Goal: Navigation & Orientation: Find specific page/section

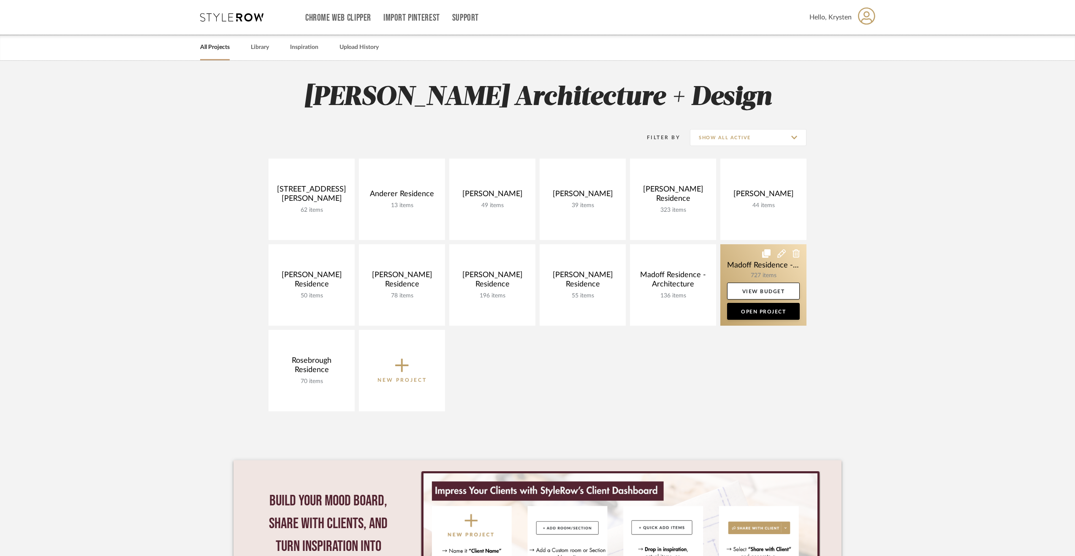
click at [750, 263] on link at bounding box center [763, 284] width 86 height 81
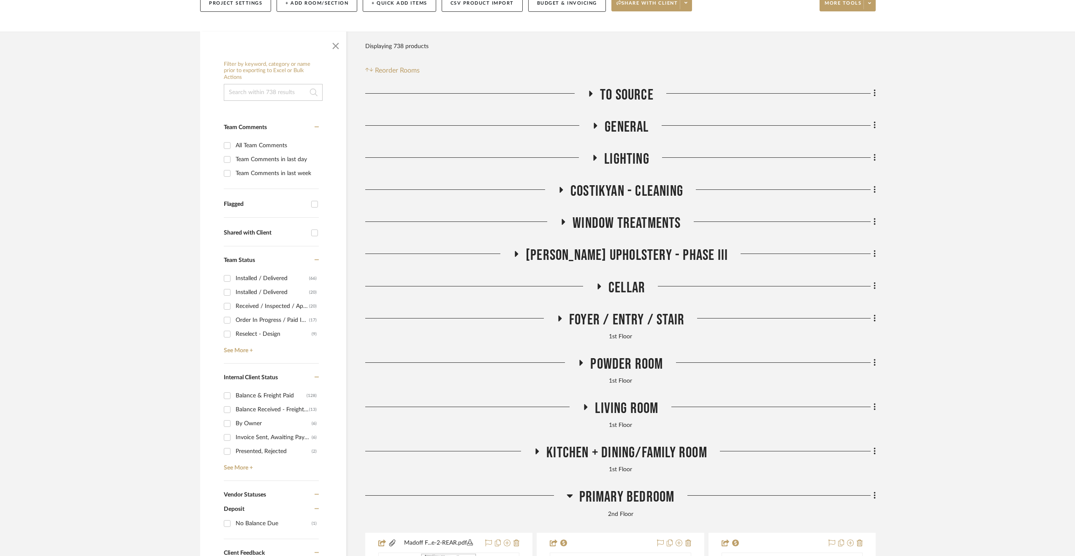
scroll to position [253, 0]
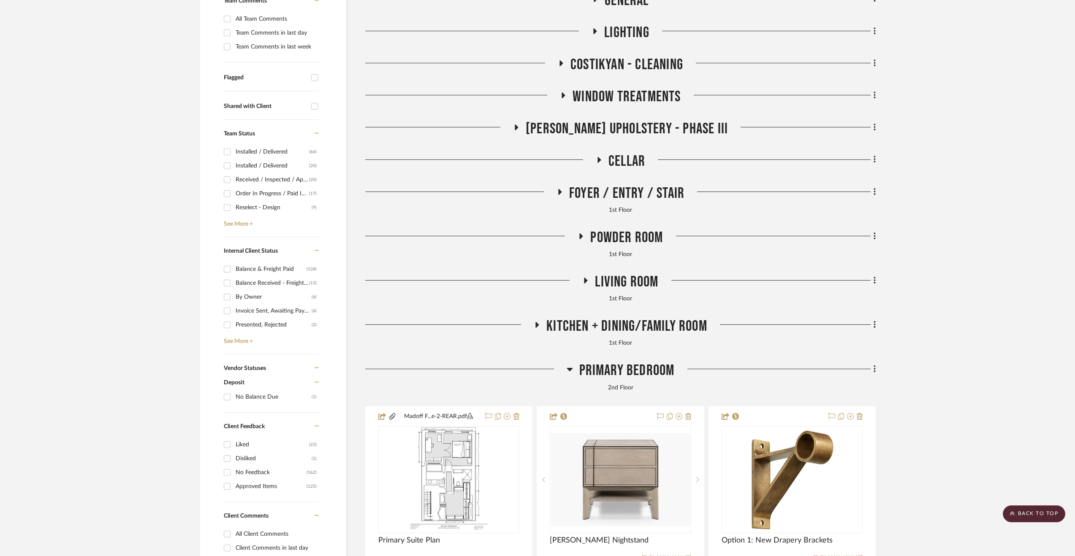
click at [624, 372] on span "Primary Bedroom" at bounding box center [626, 371] width 95 height 18
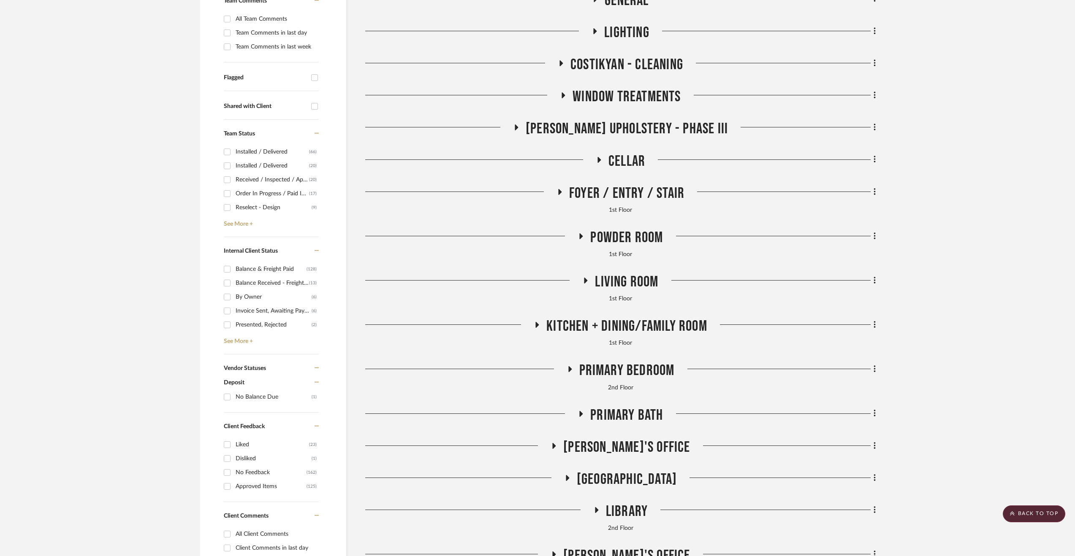
click at [592, 133] on span "[PERSON_NAME] Upholstery - Phase III" at bounding box center [627, 129] width 202 height 18
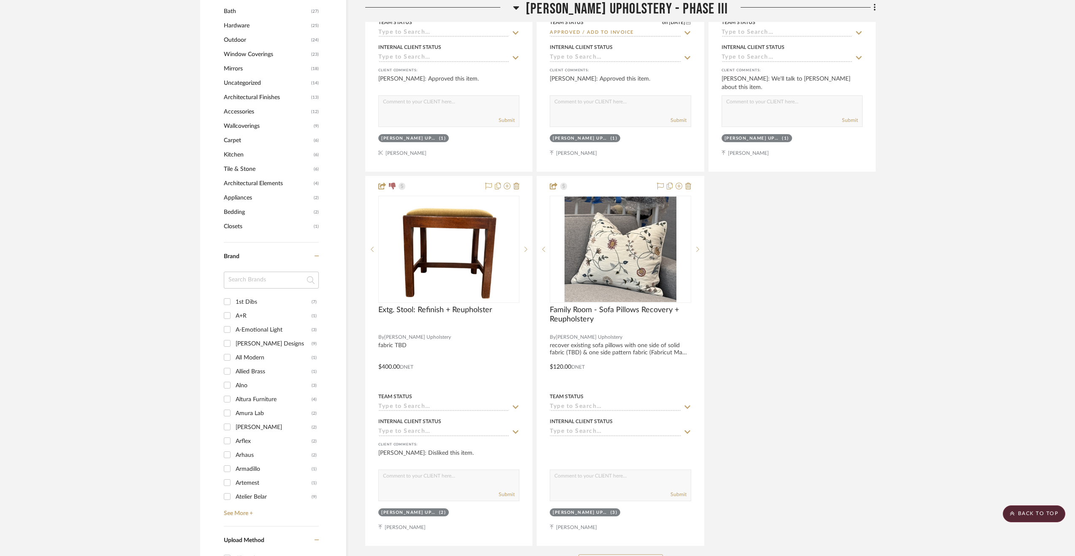
scroll to position [1056, 0]
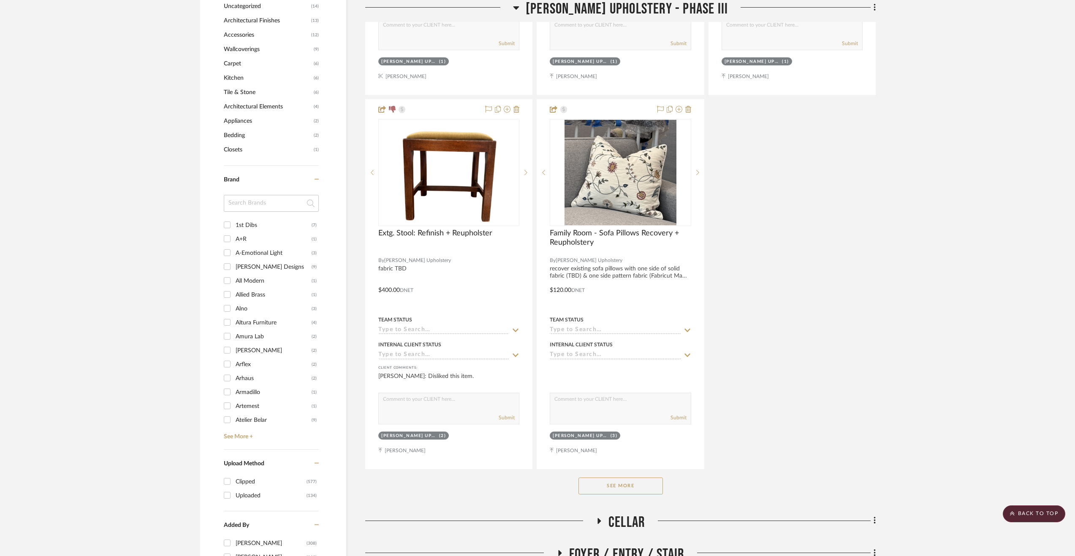
click at [622, 487] on button "See More" at bounding box center [620, 486] width 84 height 17
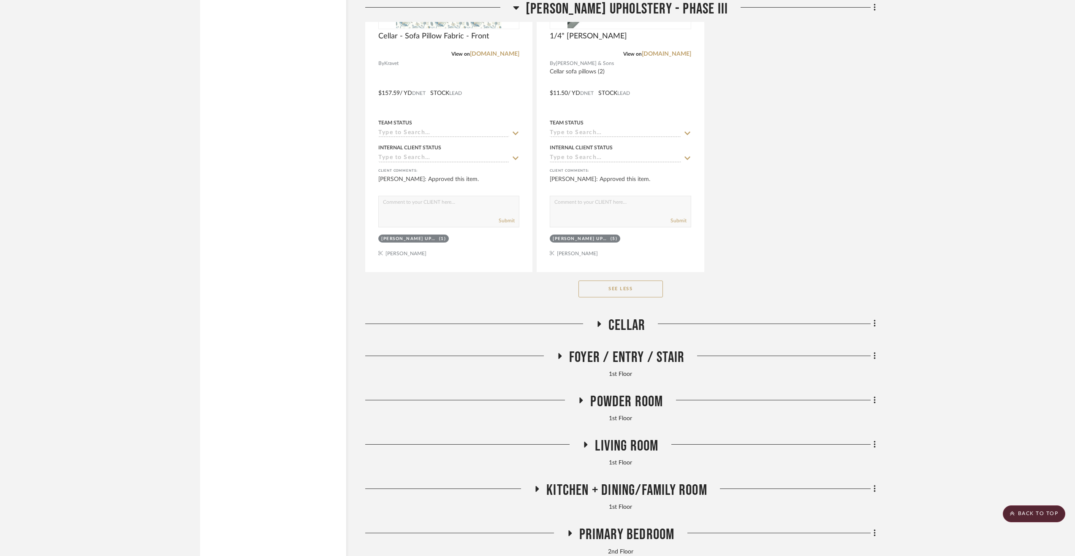
scroll to position [2491, 0]
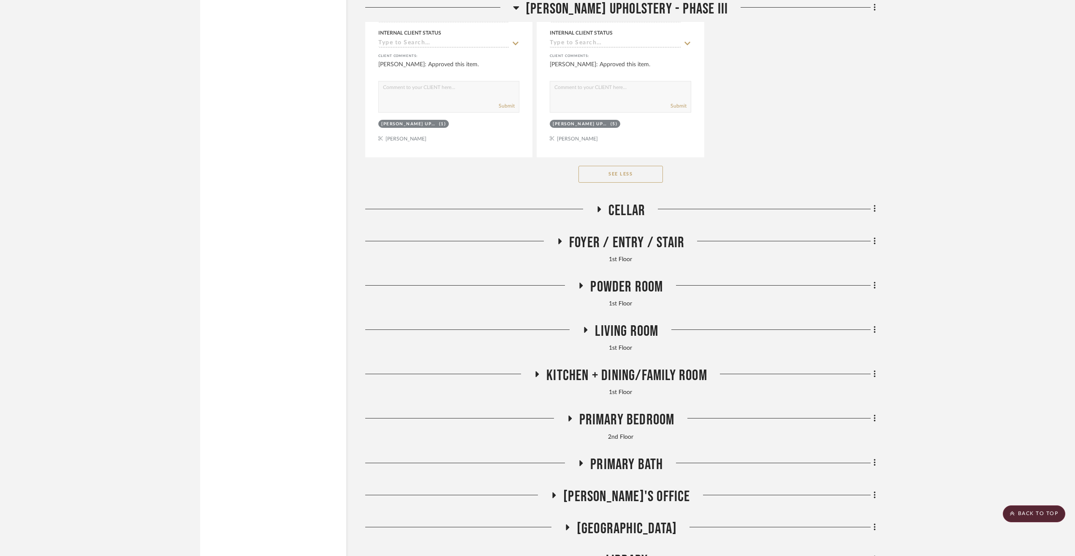
click at [640, 235] on span "Foyer / Entry / Stair" at bounding box center [626, 243] width 115 height 18
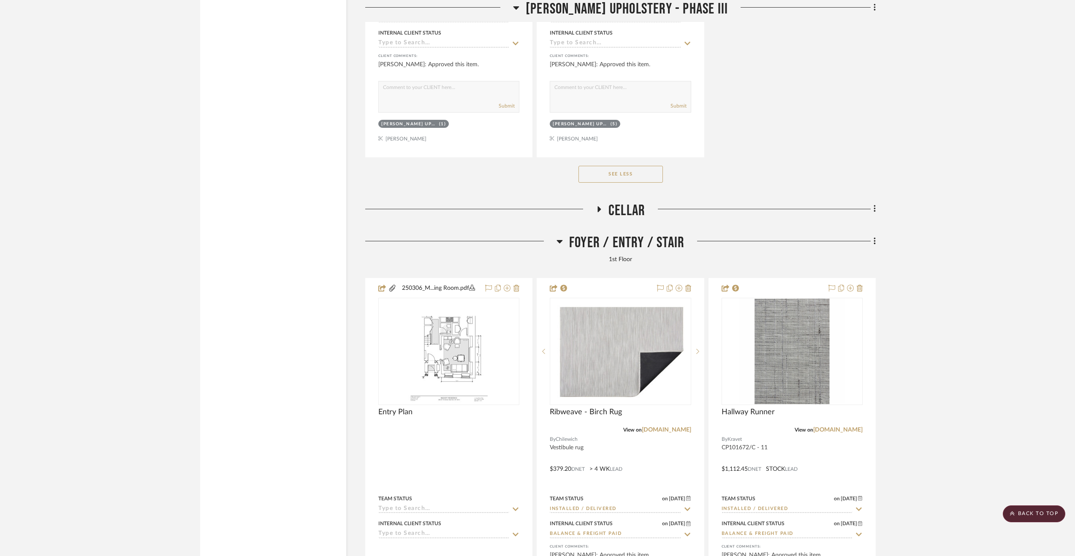
click at [611, 242] on span "Foyer / Entry / Stair" at bounding box center [626, 243] width 115 height 18
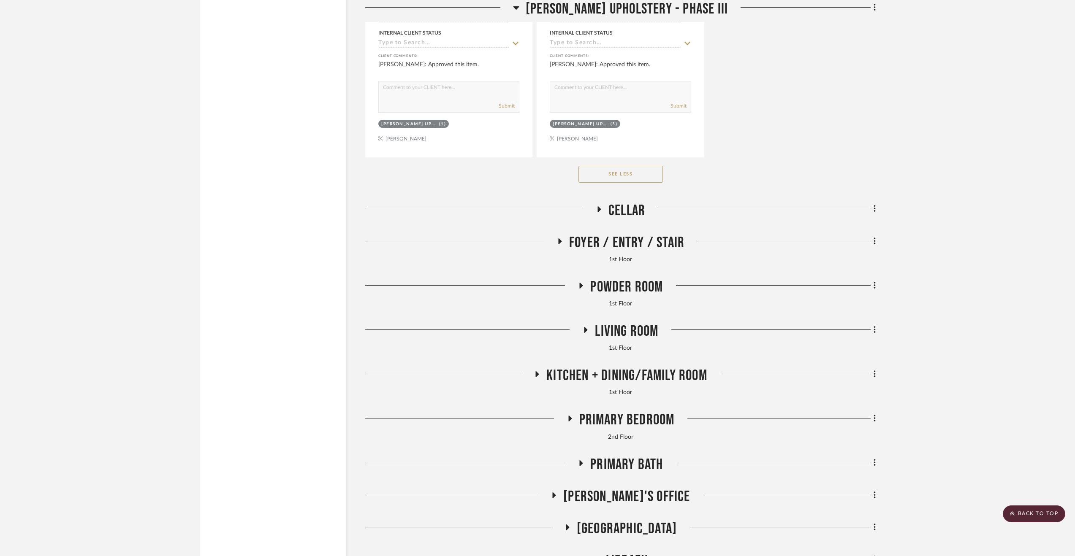
click at [639, 287] on span "Powder Room" at bounding box center [626, 287] width 73 height 18
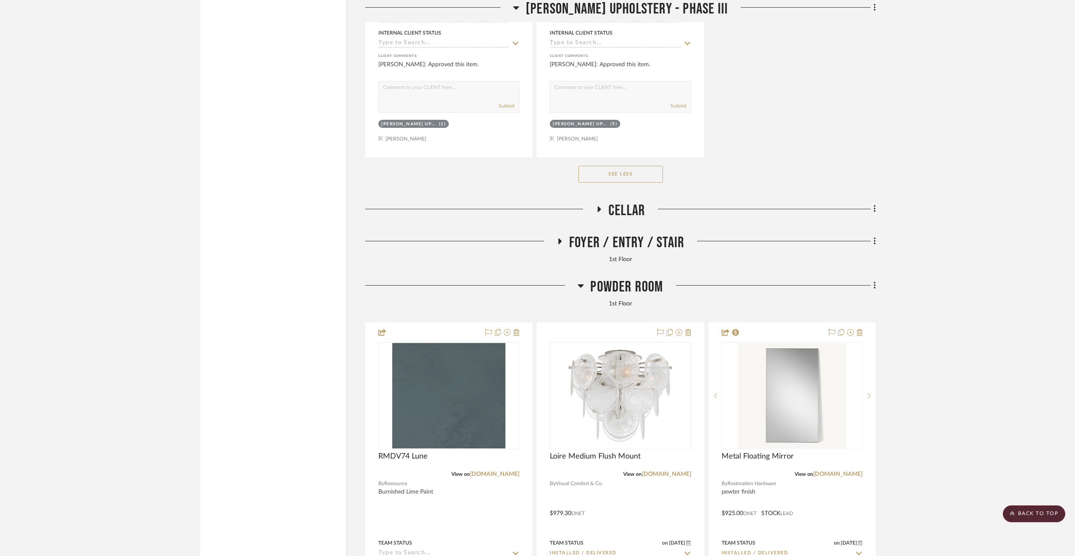
click at [639, 287] on span "Powder Room" at bounding box center [626, 287] width 73 height 18
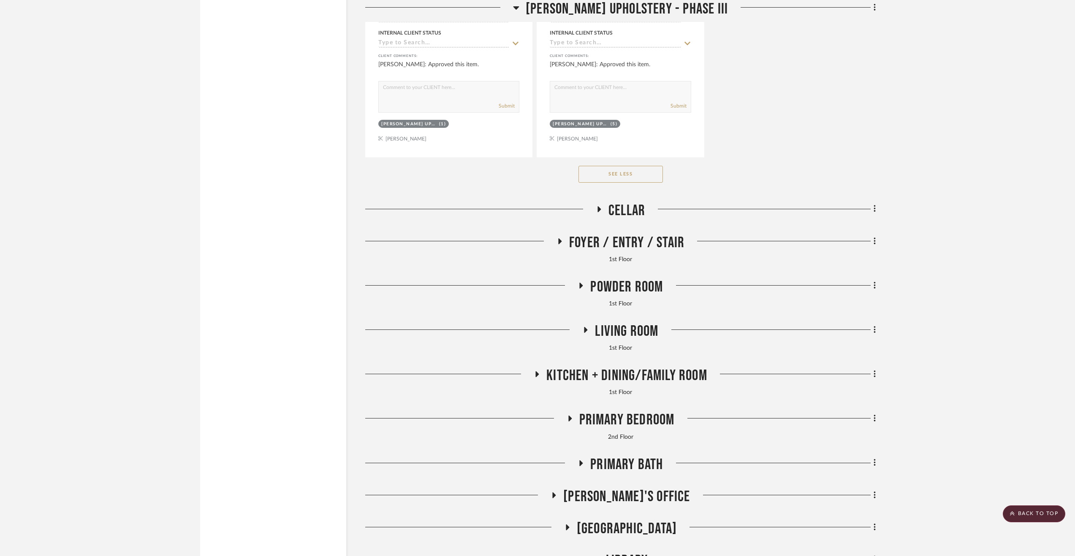
click at [636, 331] on span "Living Room" at bounding box center [626, 332] width 63 height 18
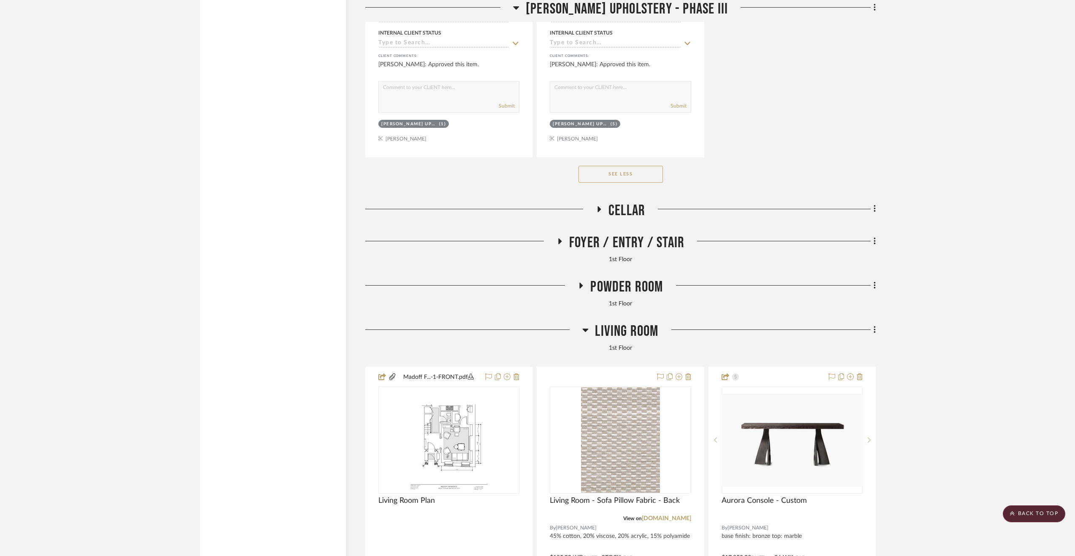
click at [613, 327] on span "Living Room" at bounding box center [626, 332] width 63 height 18
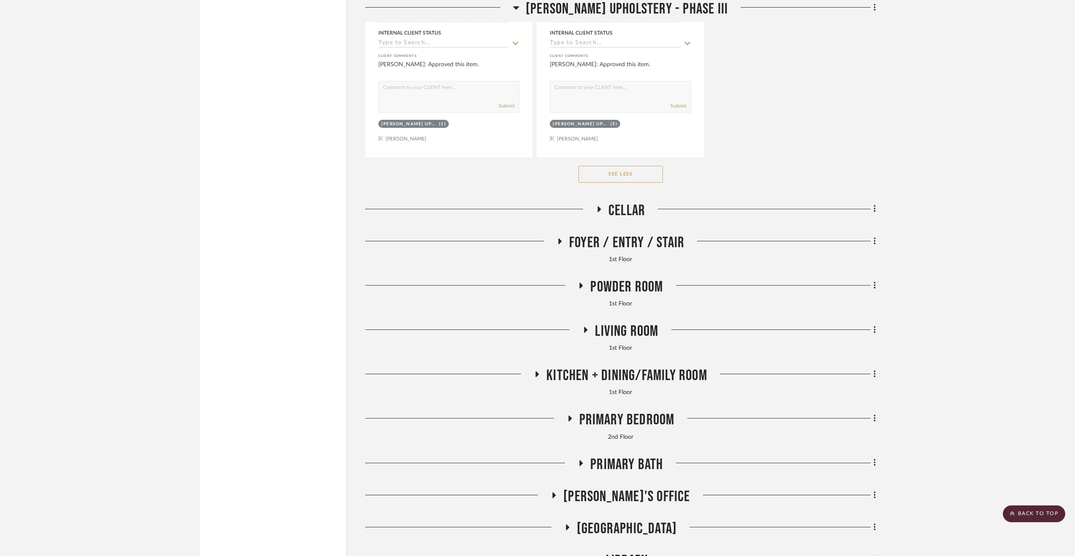
click at [617, 374] on span "Kitchen + Dining/Family Room" at bounding box center [626, 376] width 161 height 18
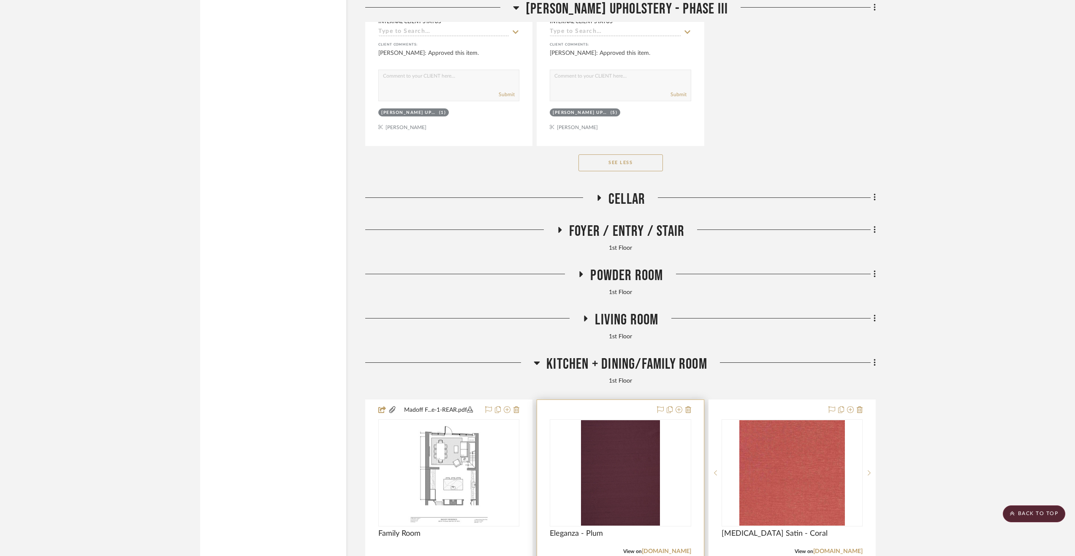
scroll to position [2576, 0]
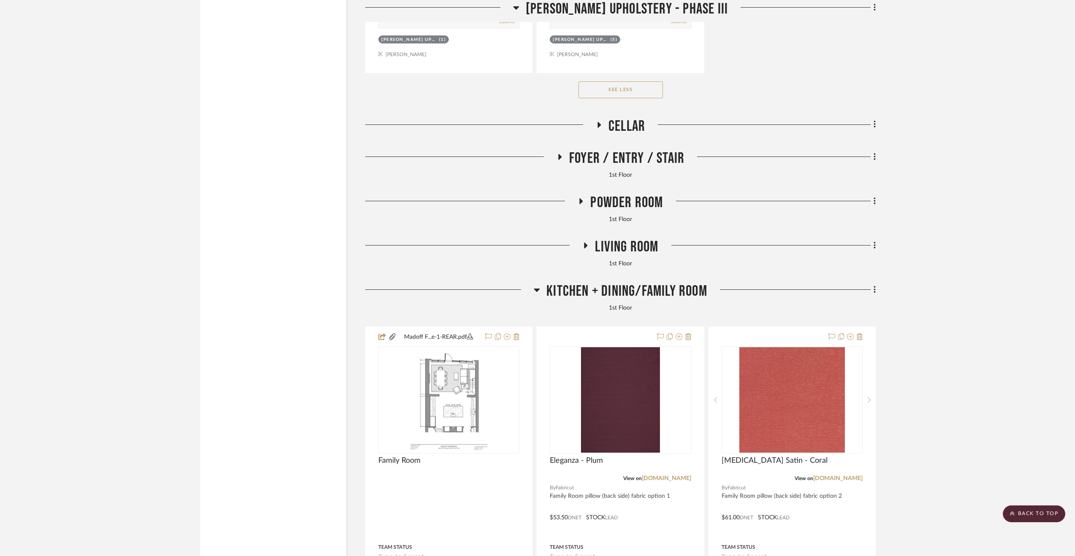
drag, startPoint x: 645, startPoint y: 295, endPoint x: 636, endPoint y: 293, distance: 9.1
click at [643, 295] on span "Kitchen + Dining/Family Room" at bounding box center [626, 291] width 161 height 18
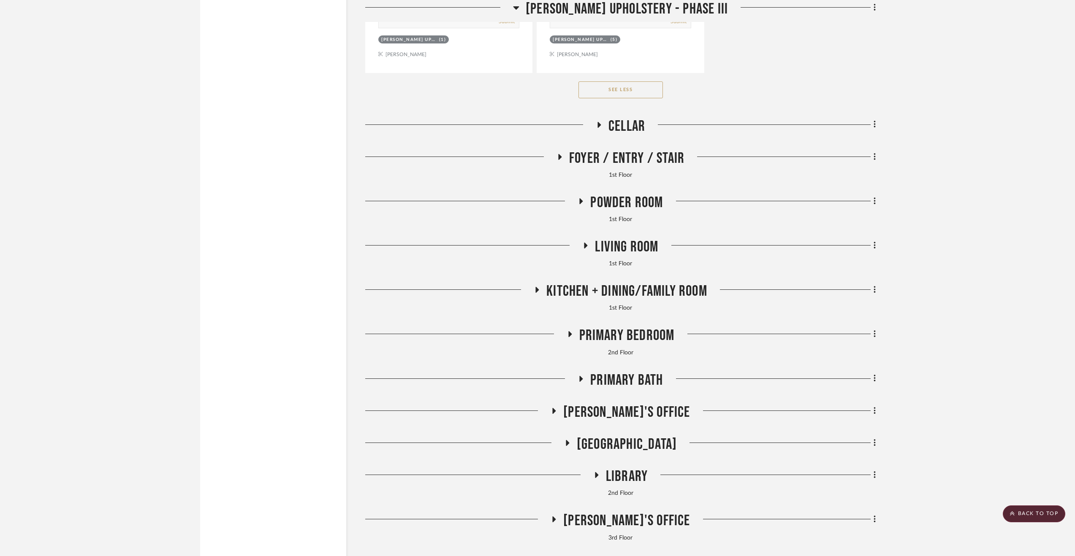
click at [639, 340] on span "Primary Bedroom" at bounding box center [626, 336] width 95 height 18
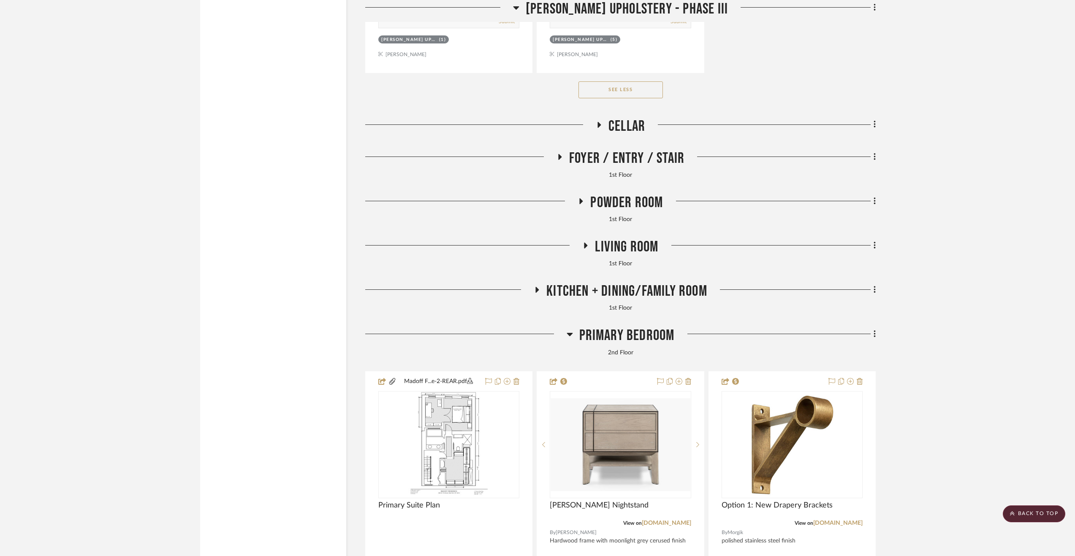
click at [606, 335] on span "Primary Bedroom" at bounding box center [626, 336] width 95 height 18
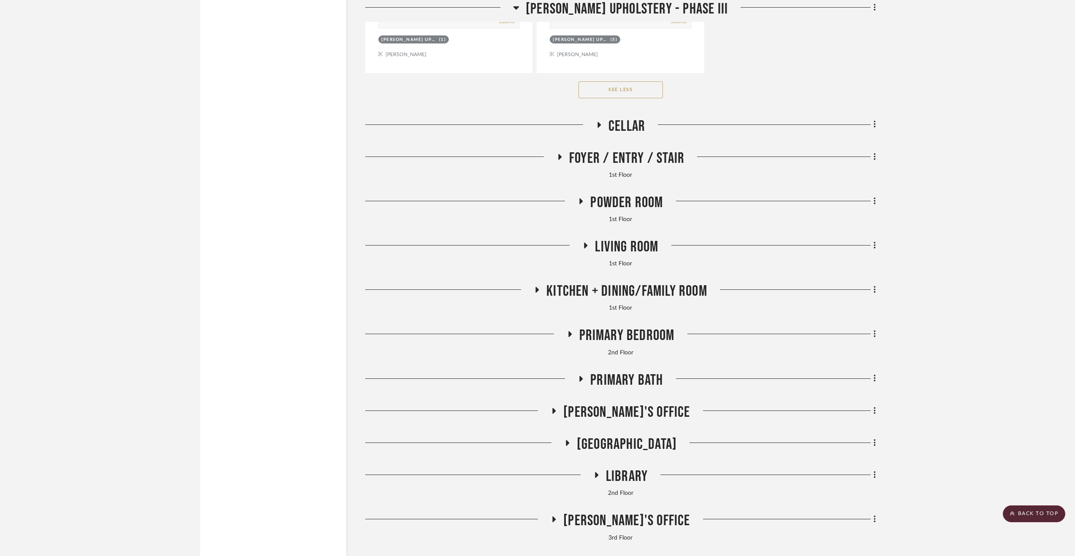
click at [655, 384] on span "Primary Bath" at bounding box center [626, 381] width 73 height 18
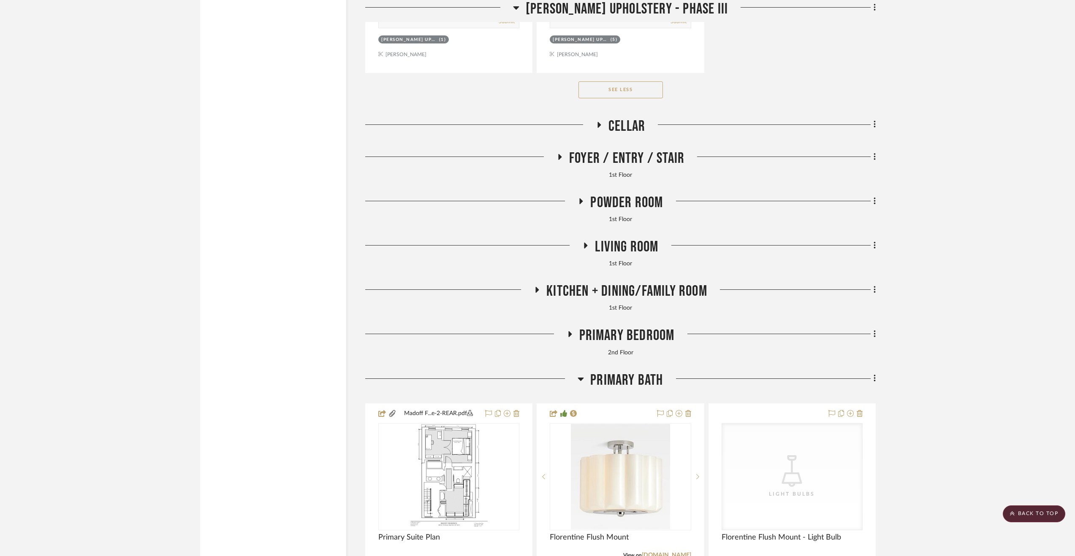
click at [653, 382] on span "Primary Bath" at bounding box center [626, 381] width 73 height 18
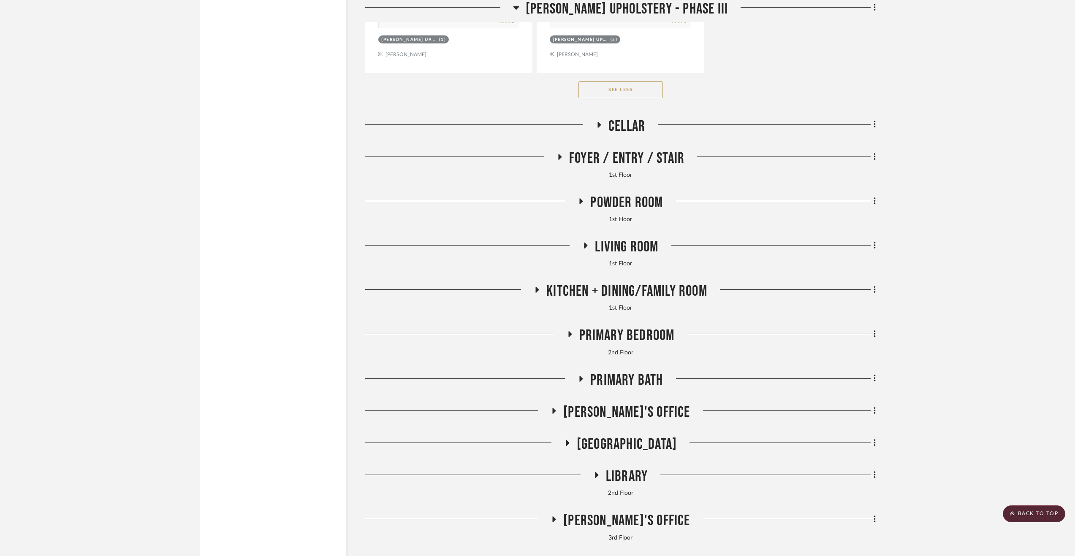
click at [626, 407] on span "[PERSON_NAME]'s Office" at bounding box center [626, 413] width 127 height 18
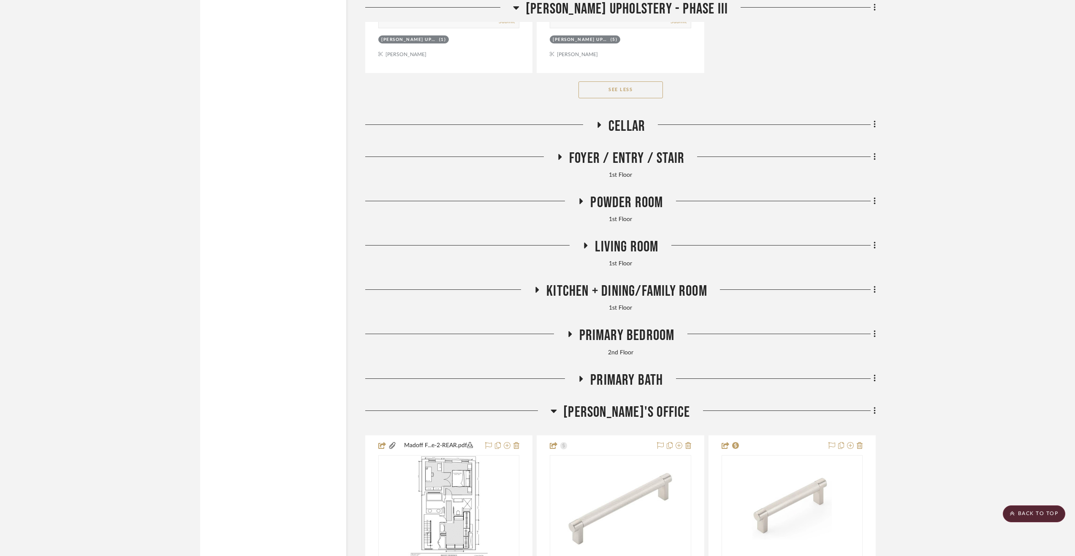
click at [627, 412] on span "[PERSON_NAME]'s Office" at bounding box center [626, 413] width 127 height 18
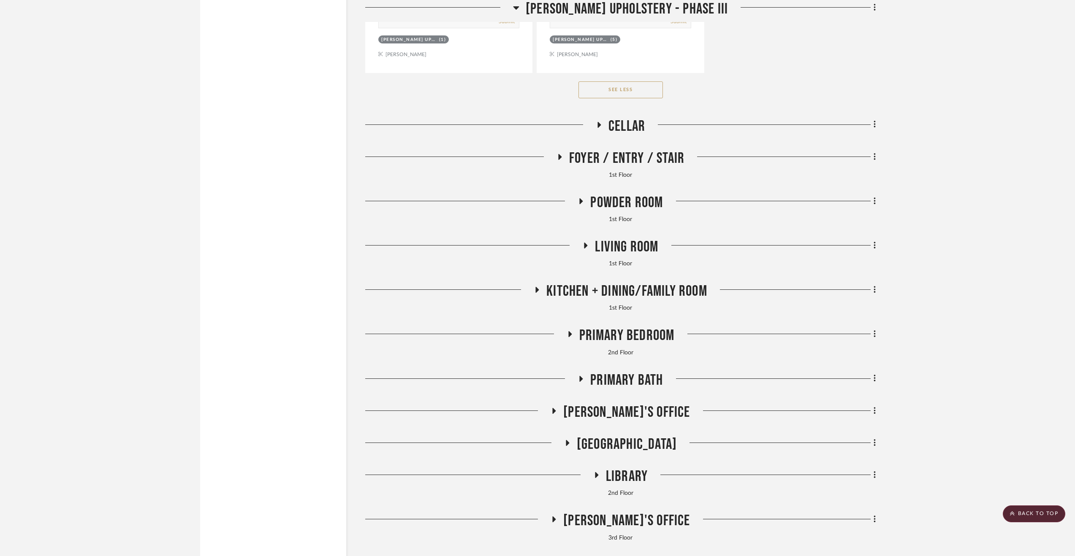
click at [632, 454] on span "[GEOGRAPHIC_DATA]" at bounding box center [627, 445] width 100 height 18
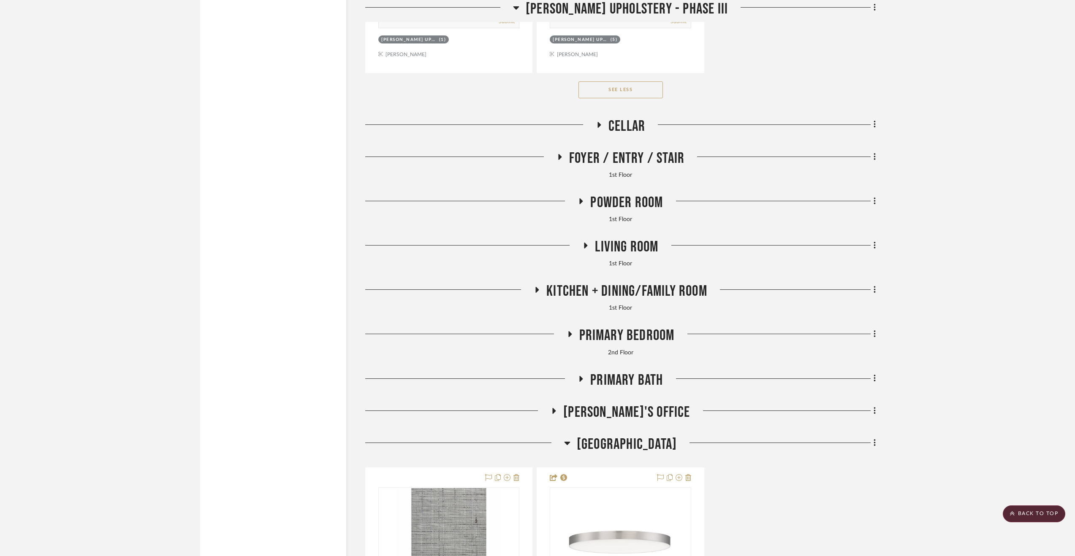
click at [632, 448] on span "[GEOGRAPHIC_DATA]" at bounding box center [627, 445] width 100 height 18
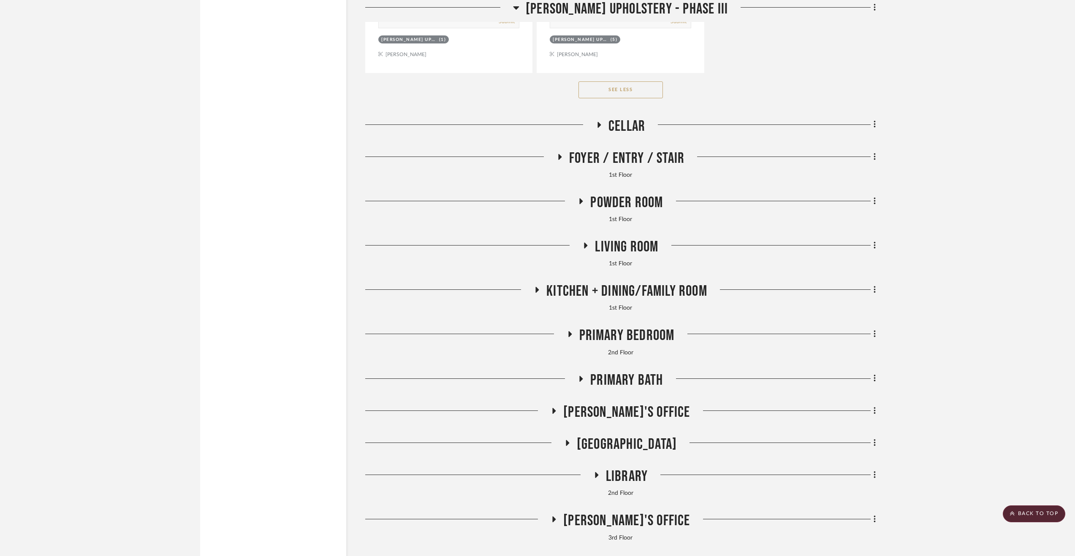
click at [614, 483] on span "Library" at bounding box center [627, 477] width 42 height 18
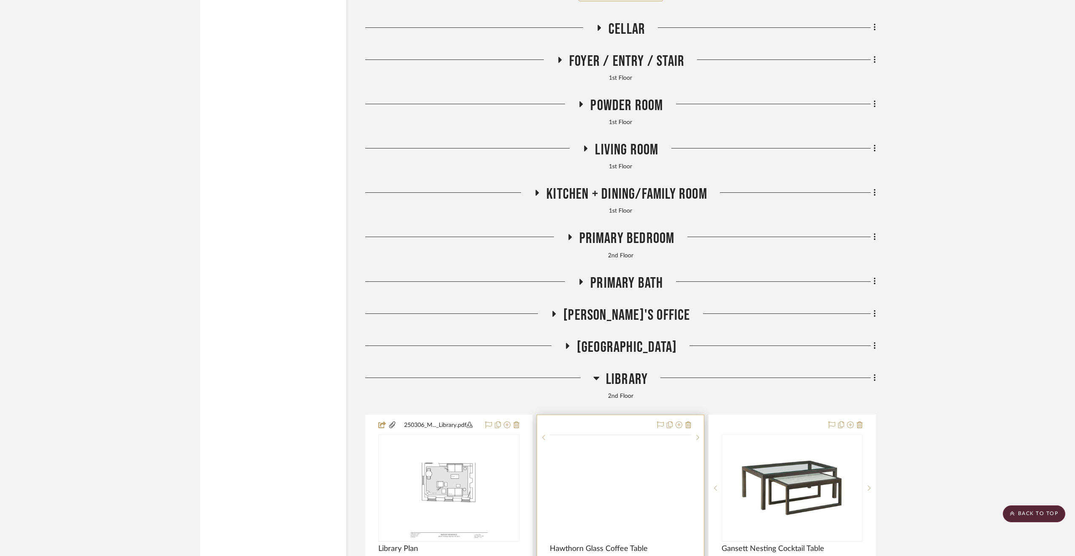
scroll to position [2744, 0]
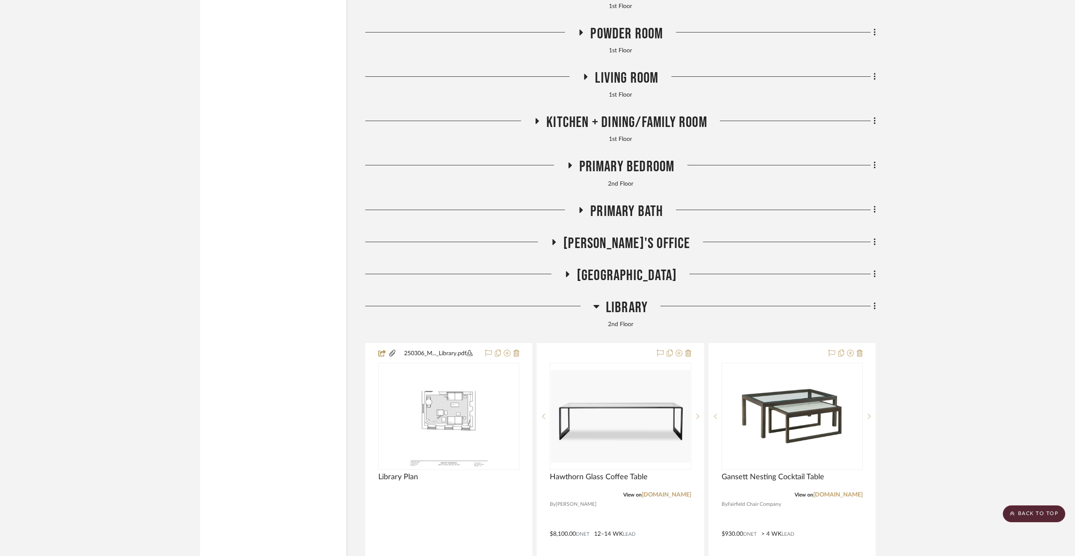
click at [620, 309] on span "Library" at bounding box center [627, 308] width 42 height 18
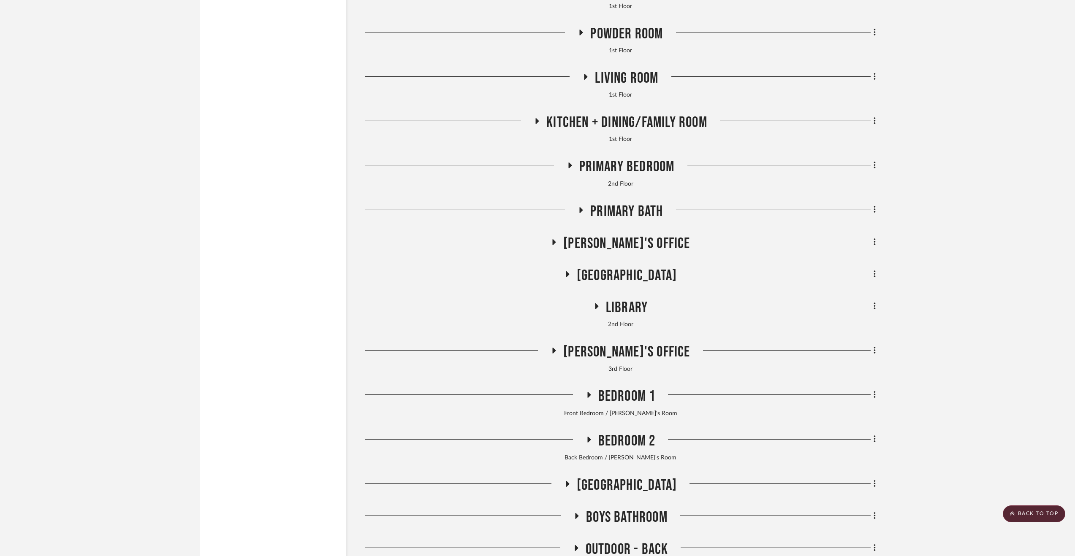
click at [630, 350] on span "[PERSON_NAME]'s Office" at bounding box center [626, 352] width 127 height 18
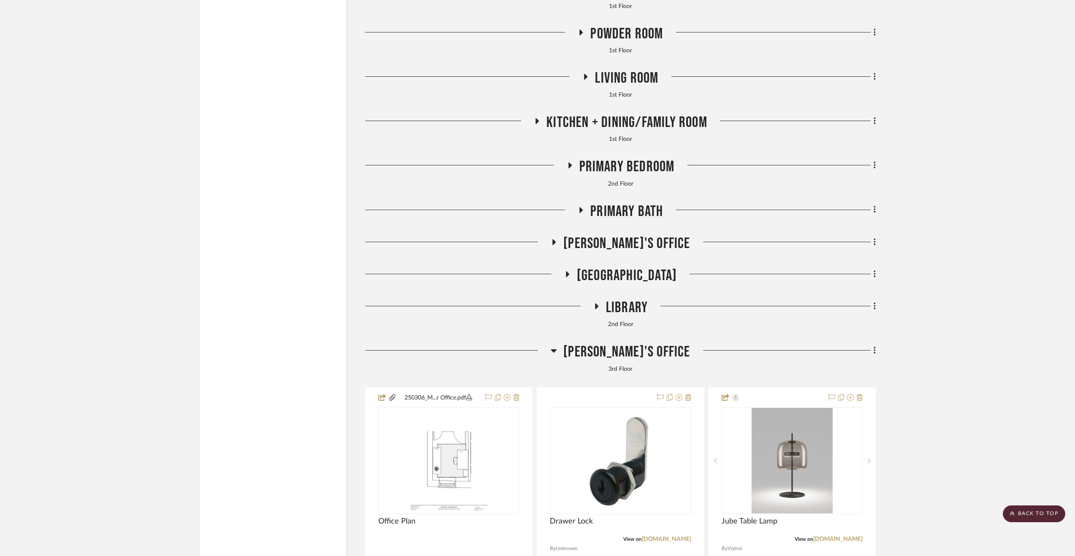
click at [628, 350] on span "[PERSON_NAME]'s Office" at bounding box center [626, 352] width 127 height 18
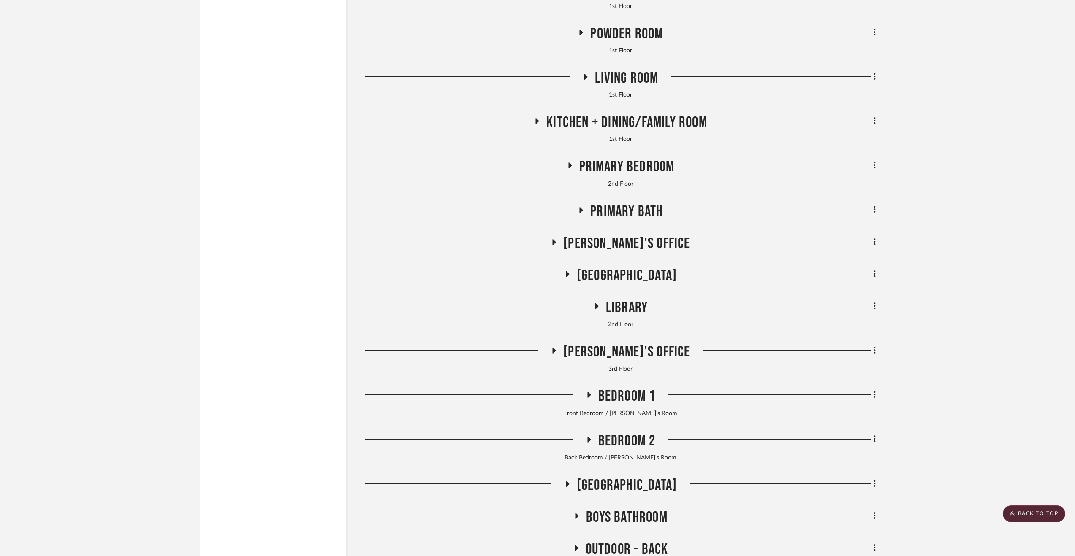
click at [630, 395] on span "Bedroom 1" at bounding box center [626, 397] width 57 height 18
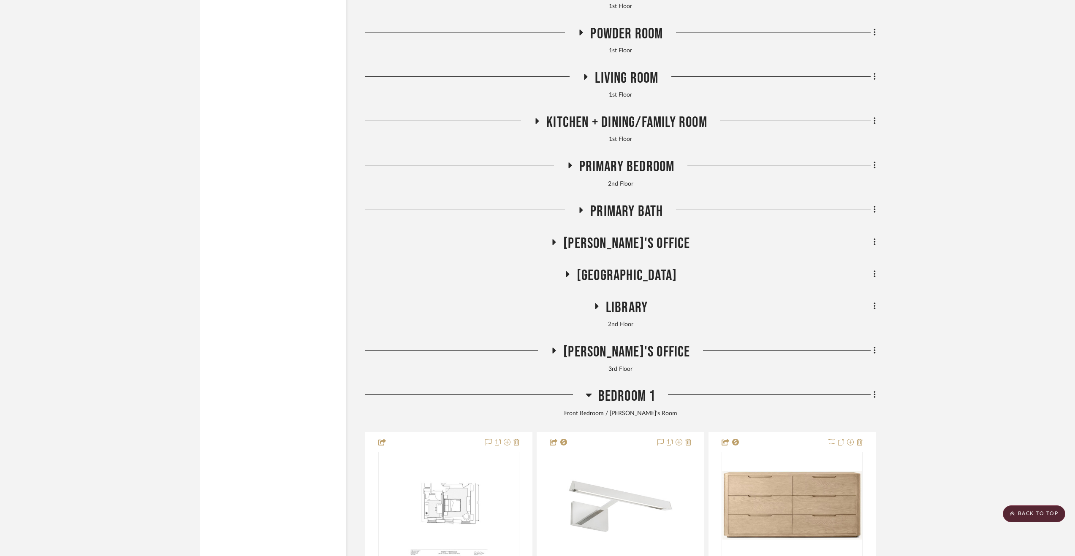
click at [630, 395] on span "Bedroom 1" at bounding box center [626, 397] width 57 height 18
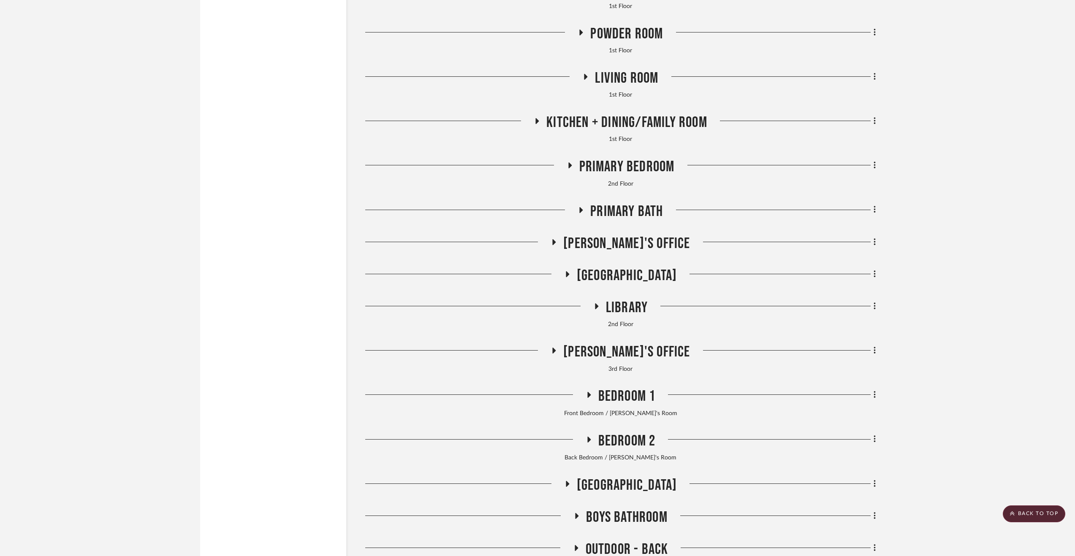
click at [630, 395] on span "Bedroom 1" at bounding box center [626, 397] width 57 height 18
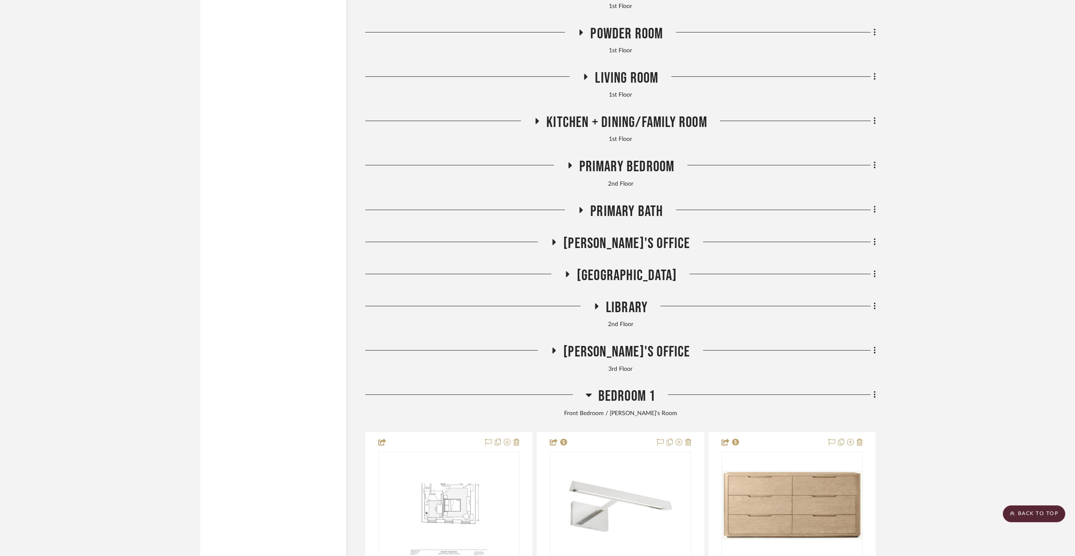
click at [622, 401] on span "Bedroom 1" at bounding box center [626, 397] width 57 height 18
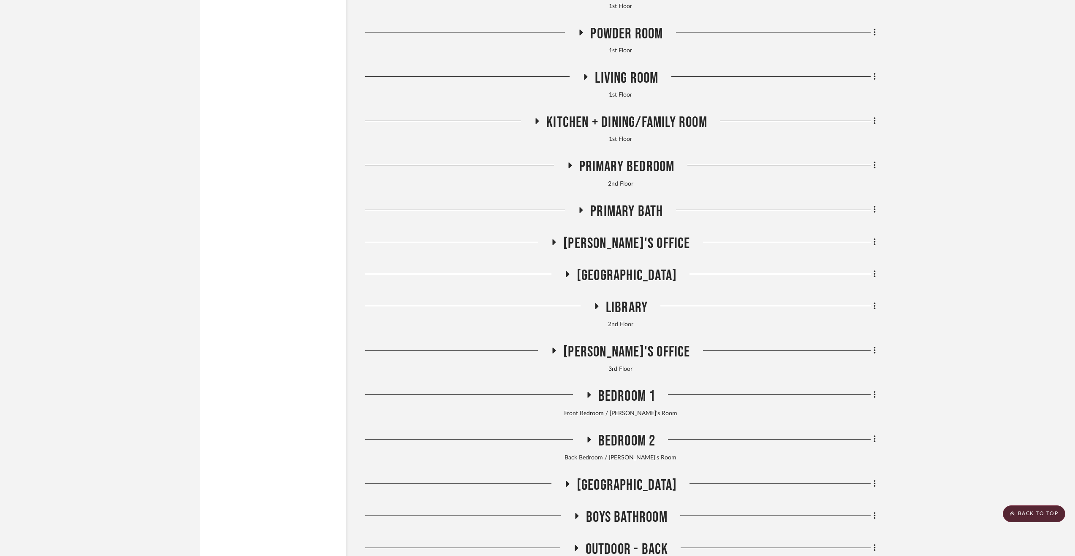
click at [632, 444] on span "Bedroom 2" at bounding box center [626, 441] width 57 height 18
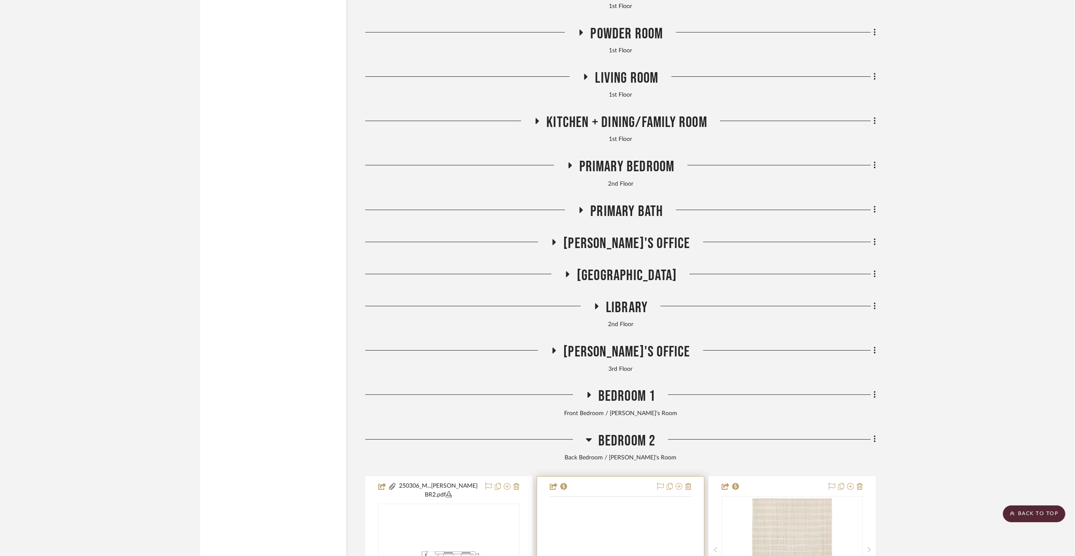
scroll to position [2913, 0]
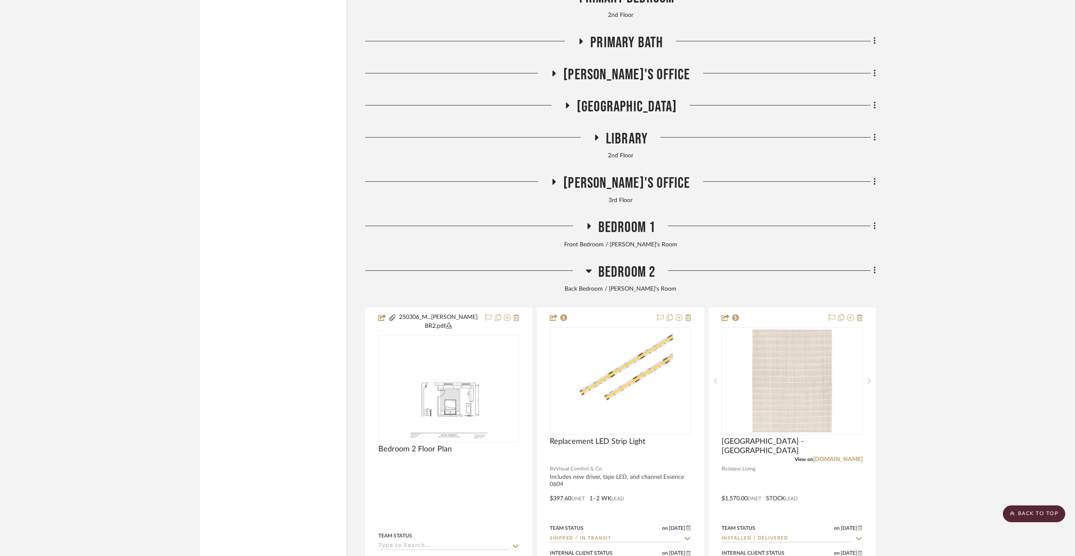
click at [635, 278] on span "Bedroom 2" at bounding box center [626, 272] width 57 height 18
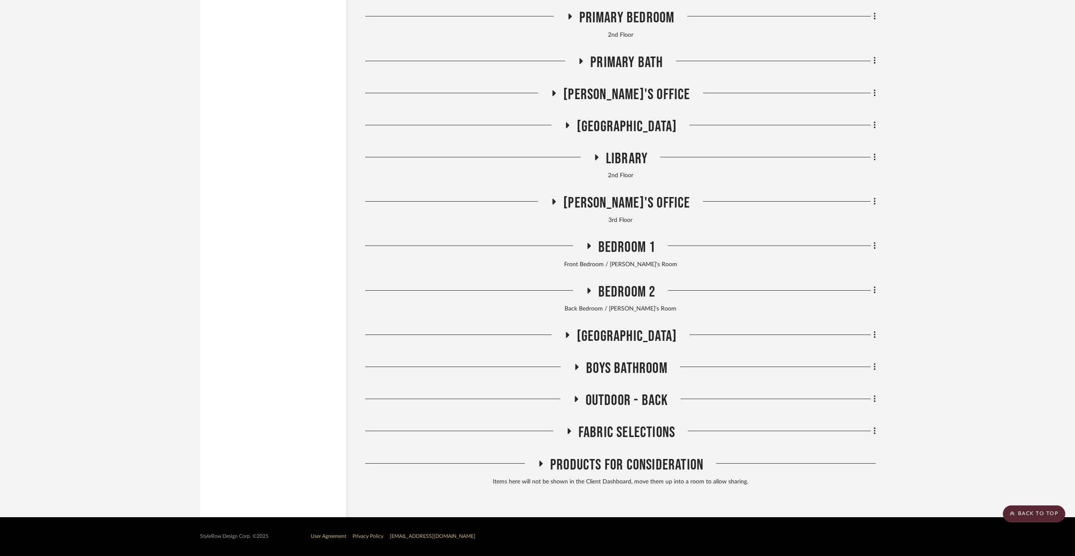
scroll to position [2896, 0]
click at [631, 331] on span "[GEOGRAPHIC_DATA]" at bounding box center [627, 337] width 100 height 18
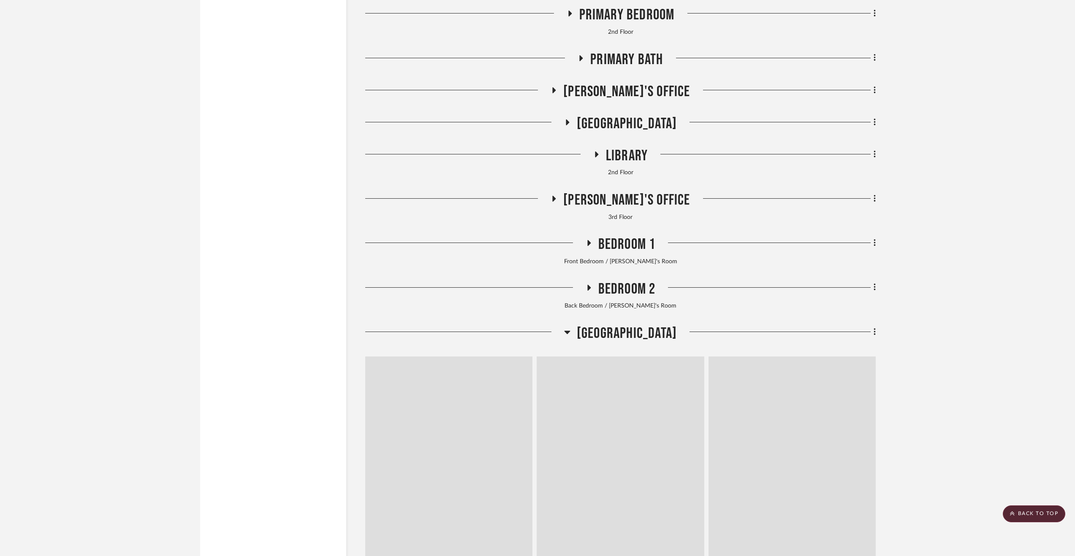
scroll to position [2913, 0]
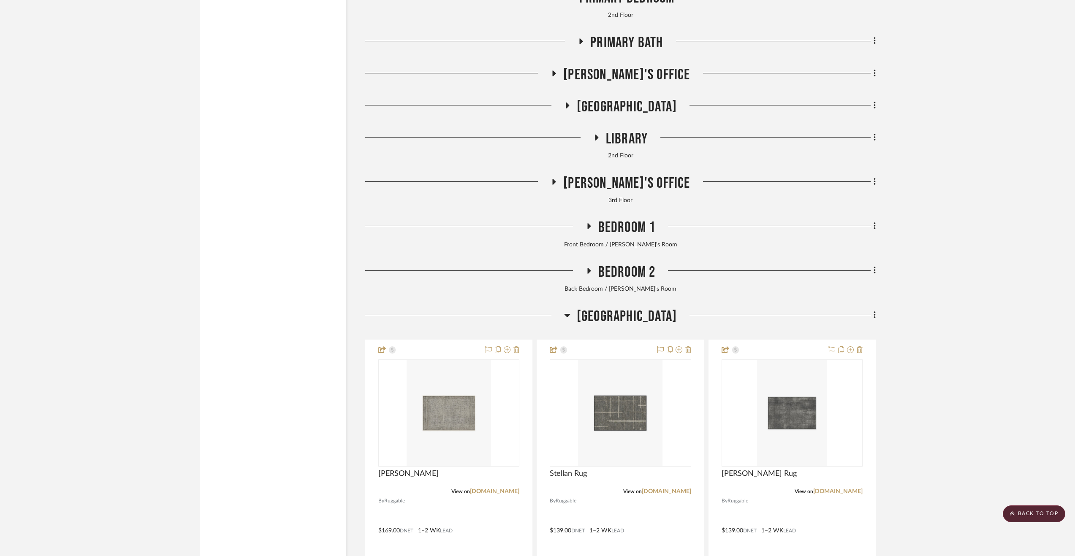
click at [610, 326] on span "[GEOGRAPHIC_DATA]" at bounding box center [627, 317] width 100 height 18
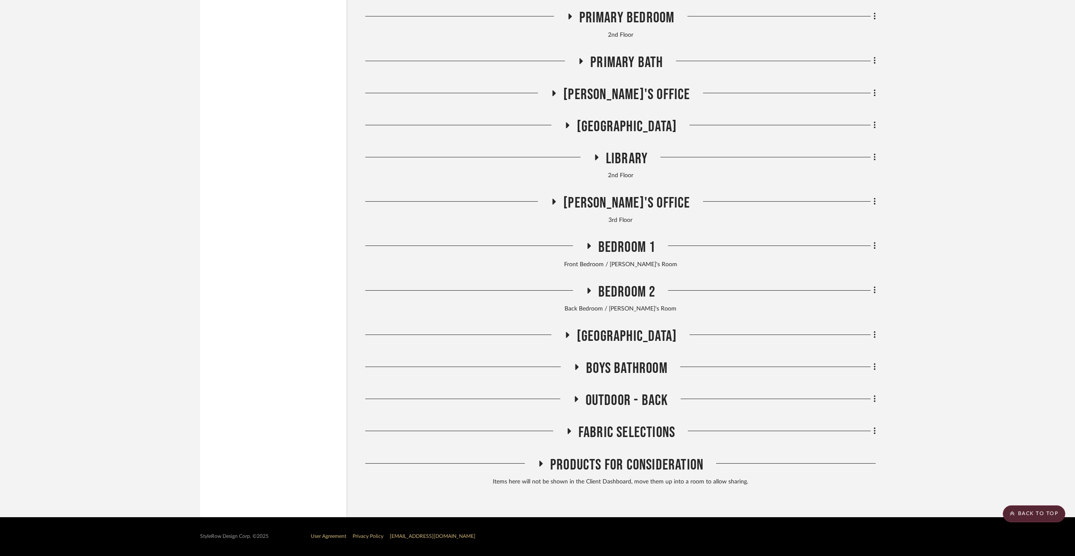
click at [644, 395] on span "Outdoor - Back" at bounding box center [627, 401] width 83 height 18
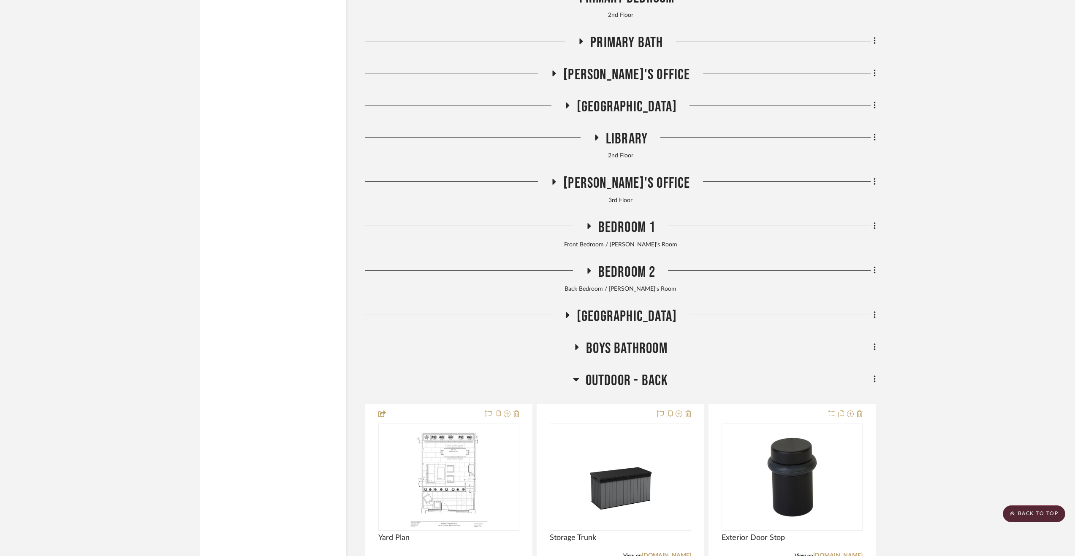
click at [605, 388] on span "Outdoor - Back" at bounding box center [627, 381] width 83 height 18
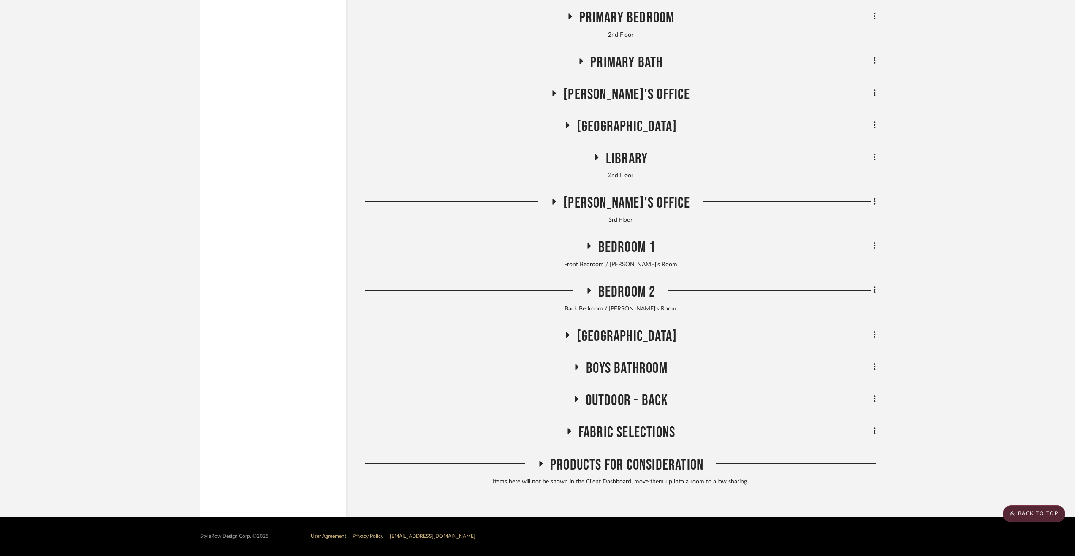
click at [618, 373] on span "Boys Bathroom" at bounding box center [626, 369] width 81 height 18
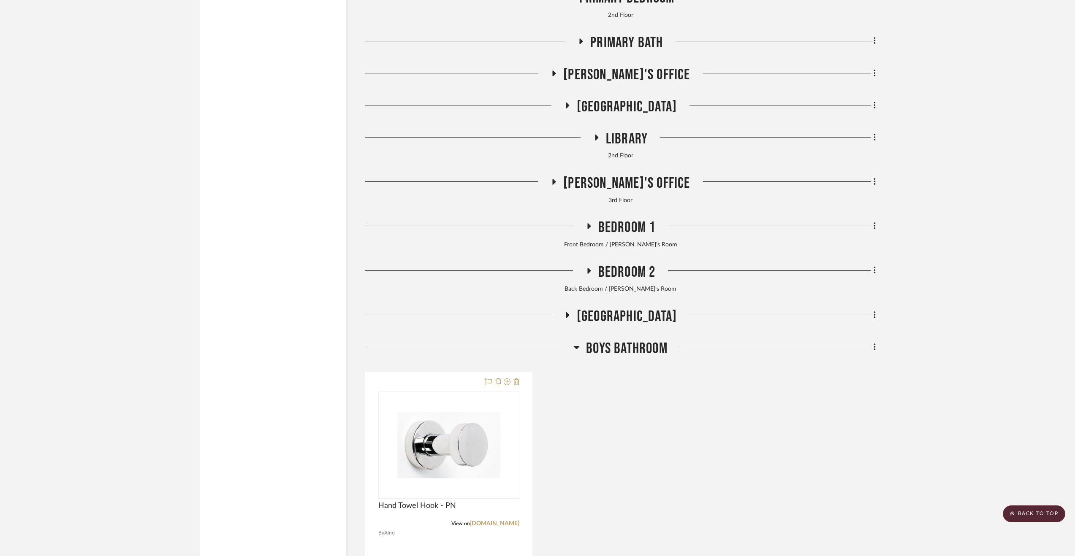
click at [608, 358] on span "Boys Bathroom" at bounding box center [626, 349] width 81 height 18
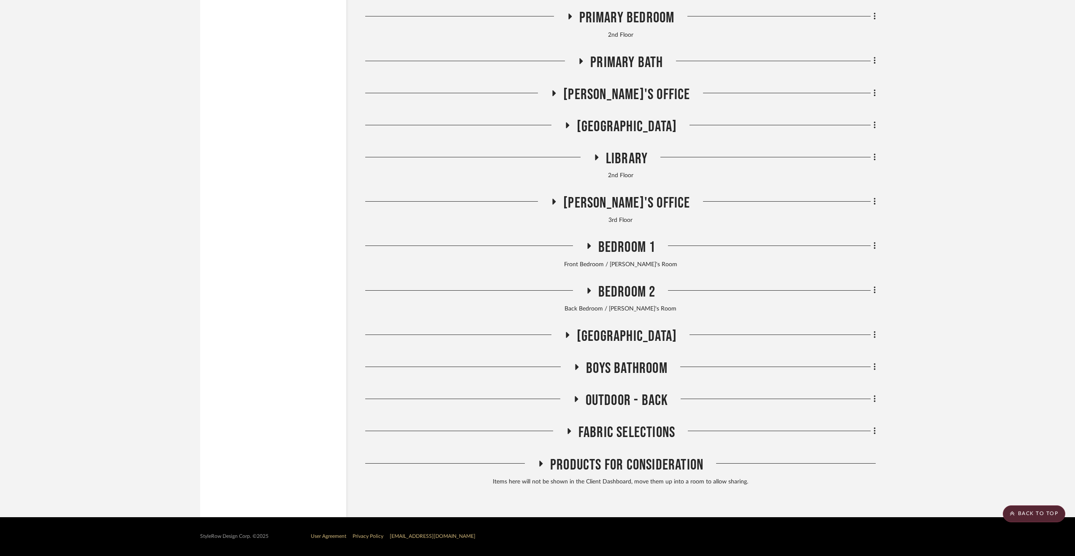
click at [611, 296] on span "Bedroom 2" at bounding box center [626, 292] width 57 height 18
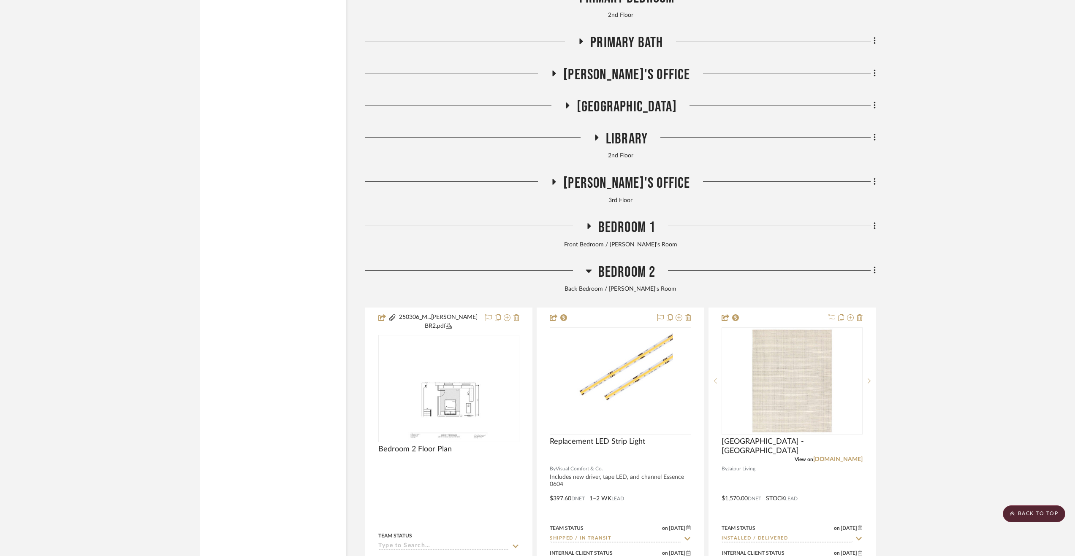
click at [611, 236] on span "Bedroom 1" at bounding box center [626, 228] width 57 height 18
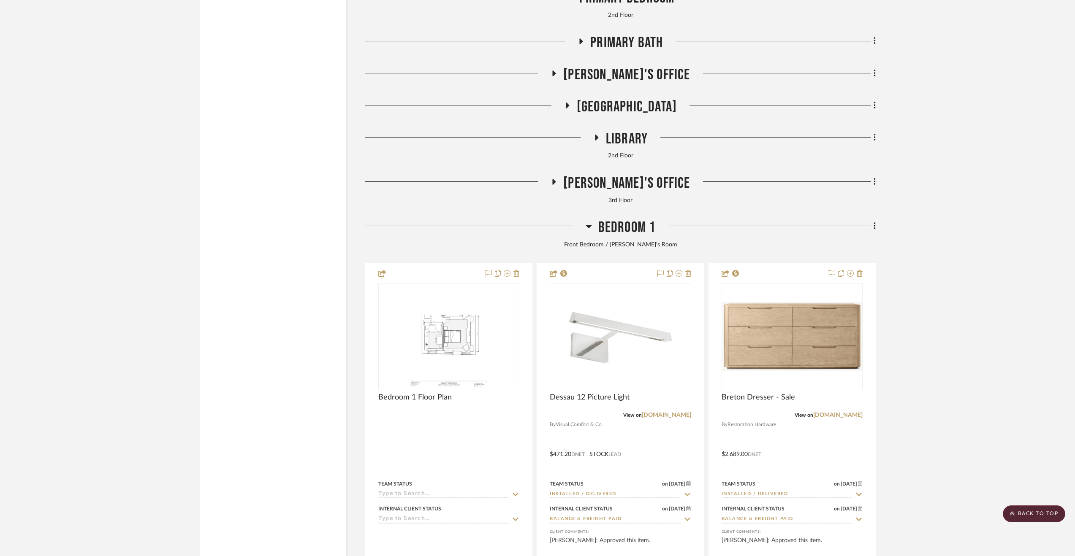
click at [624, 233] on span "Bedroom 1" at bounding box center [626, 228] width 57 height 18
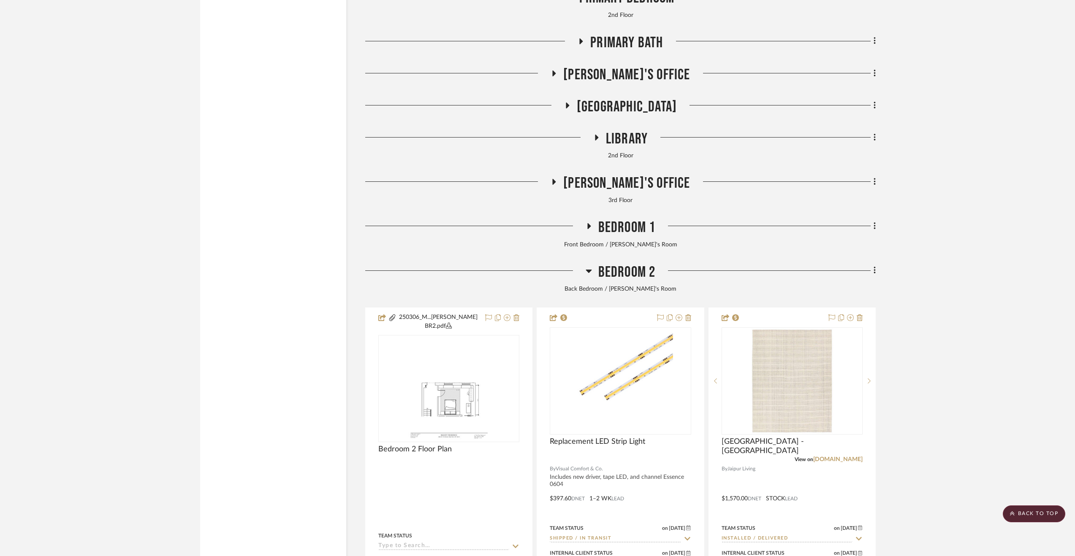
click at [612, 193] on span "[PERSON_NAME]'s Office" at bounding box center [626, 183] width 127 height 18
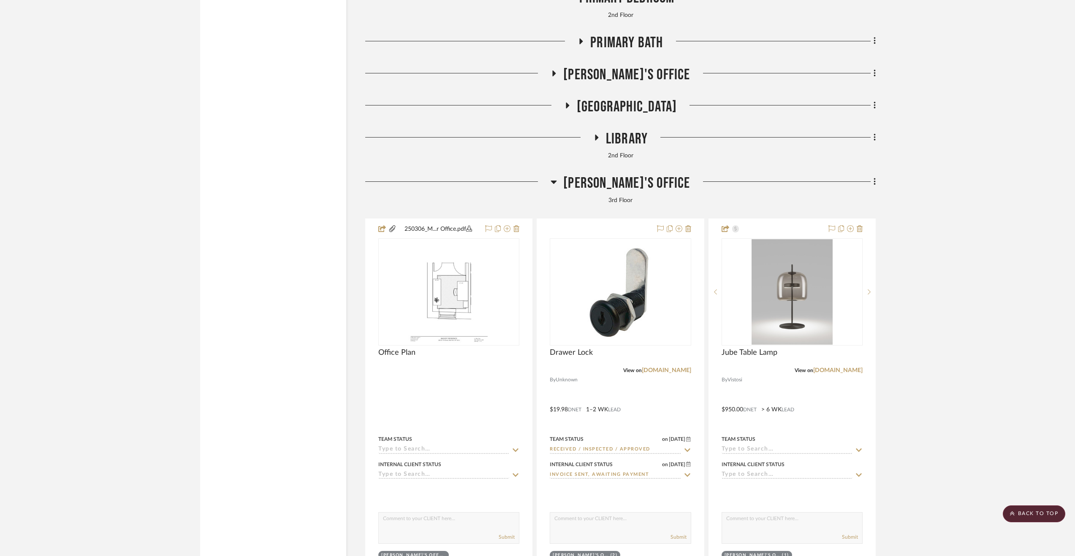
click at [611, 190] on span "[PERSON_NAME]'s Office" at bounding box center [626, 183] width 127 height 18
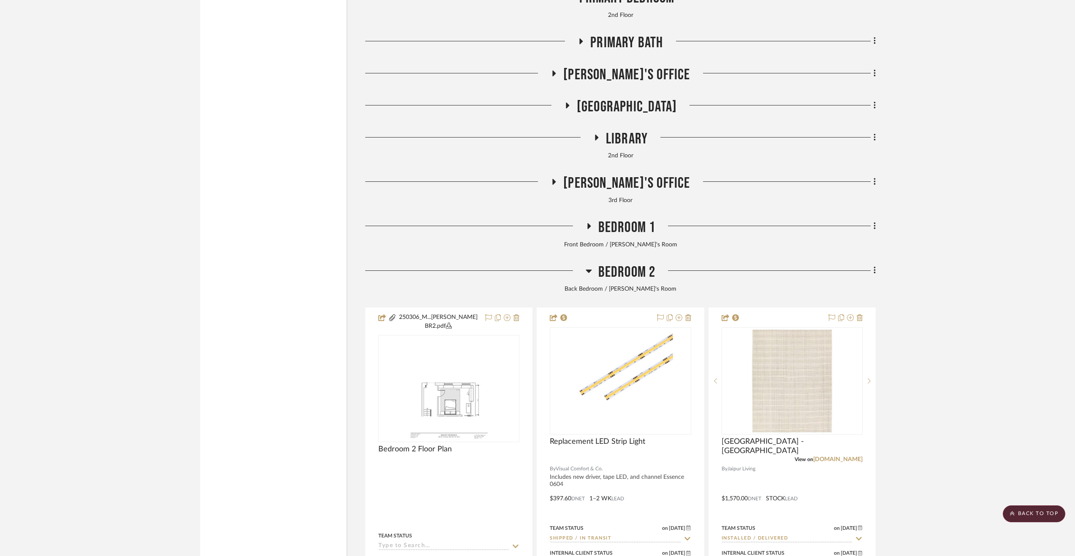
click at [624, 138] on span "Library" at bounding box center [627, 139] width 42 height 18
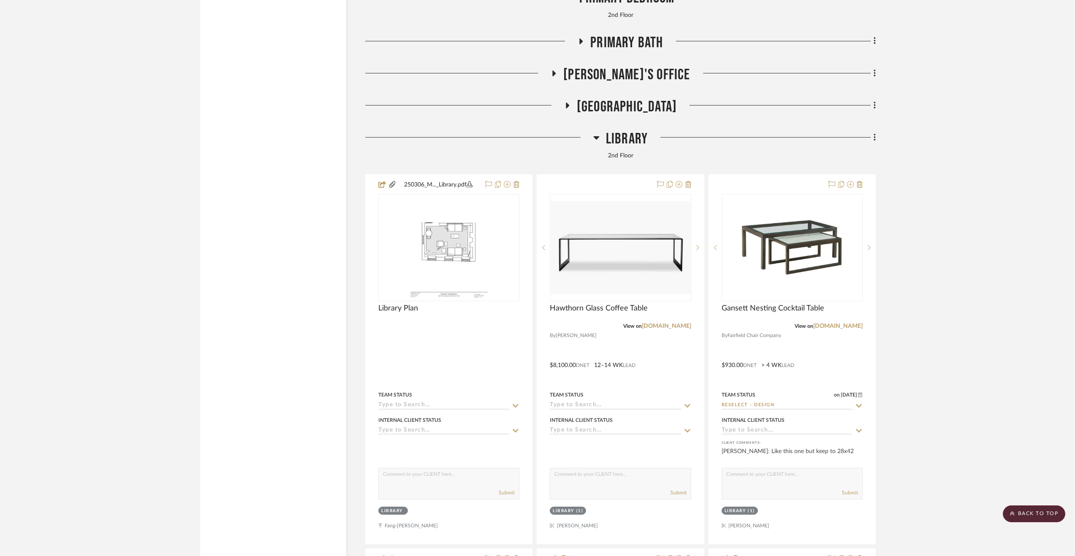
click at [624, 138] on span "Library" at bounding box center [627, 139] width 42 height 18
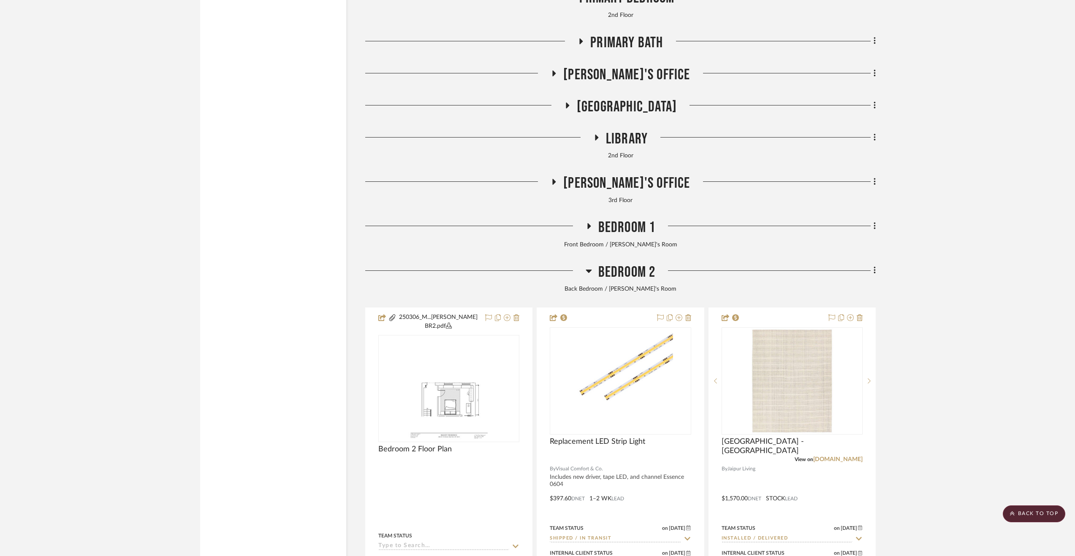
click at [629, 119] on div "[GEOGRAPHIC_DATA]" at bounding box center [620, 109] width 510 height 22
click at [630, 114] on span "[GEOGRAPHIC_DATA]" at bounding box center [627, 107] width 100 height 18
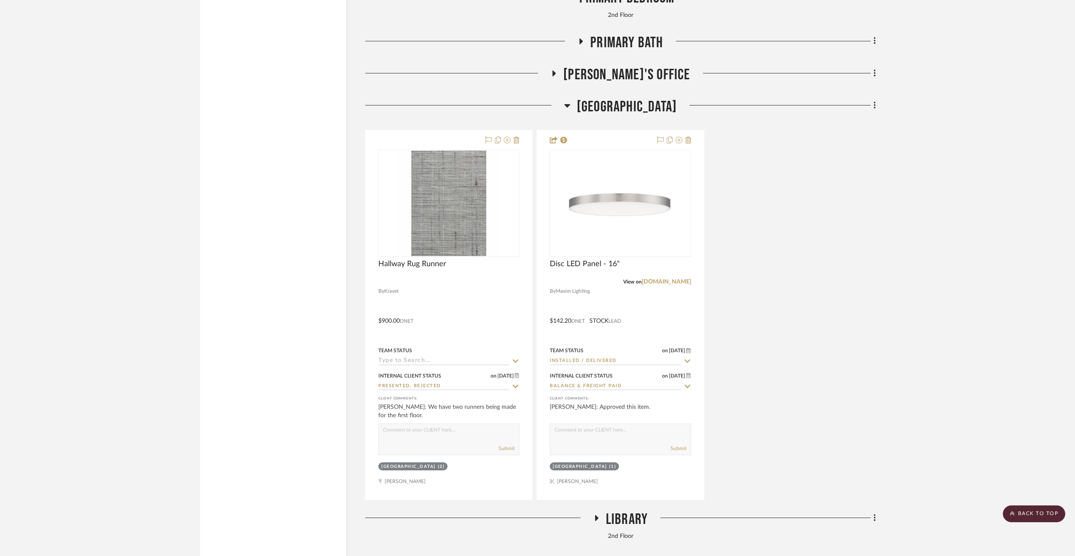
click at [619, 108] on span "[GEOGRAPHIC_DATA]" at bounding box center [627, 107] width 100 height 18
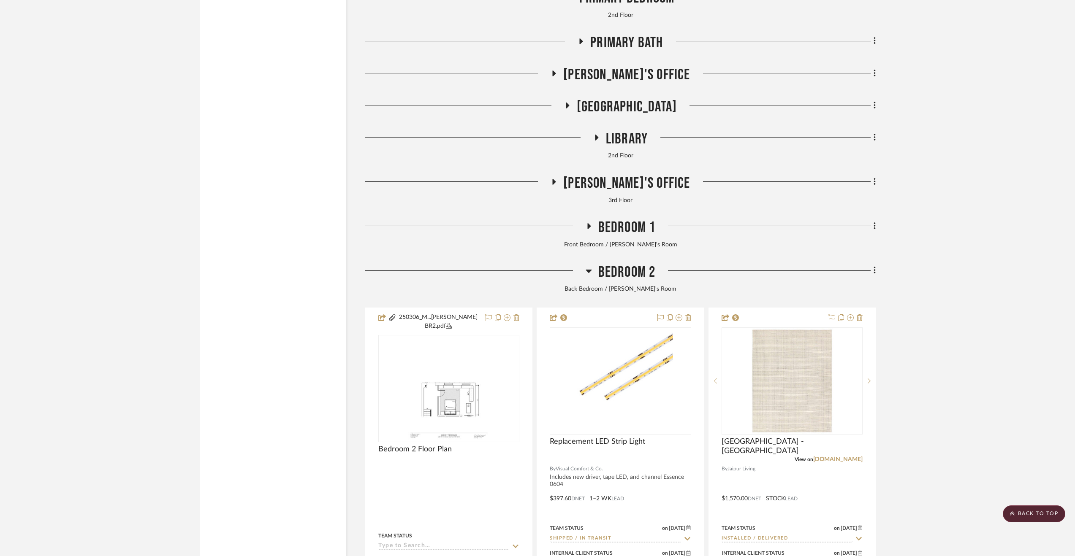
click at [616, 76] on span "[PERSON_NAME]'s Office" at bounding box center [626, 75] width 127 height 18
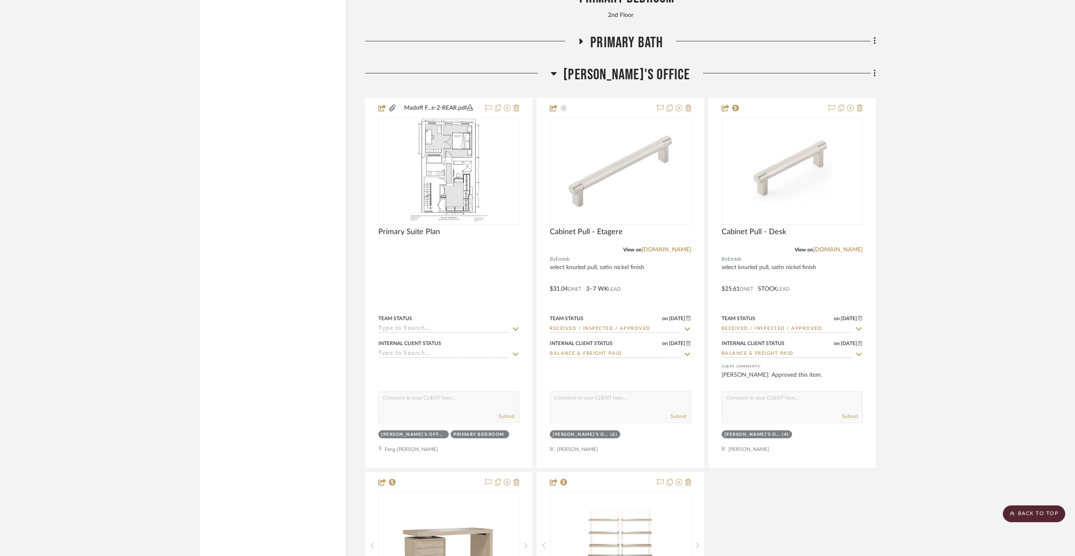
drag, startPoint x: 616, startPoint y: 76, endPoint x: 612, endPoint y: 87, distance: 10.8
click at [612, 84] on span "[PERSON_NAME]'s Office" at bounding box center [626, 75] width 127 height 18
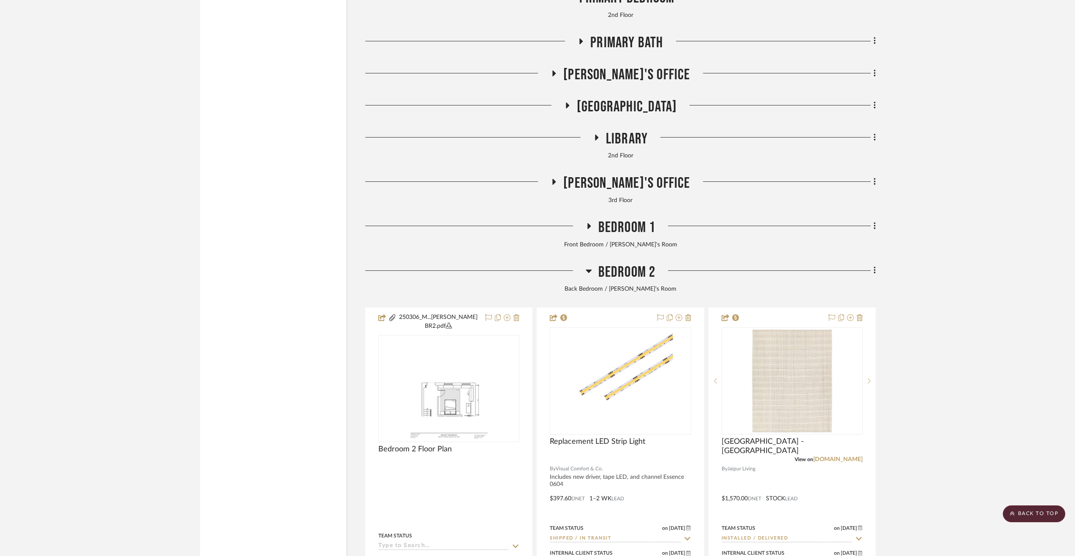
click at [599, 46] on span "Primary Bath" at bounding box center [626, 43] width 73 height 18
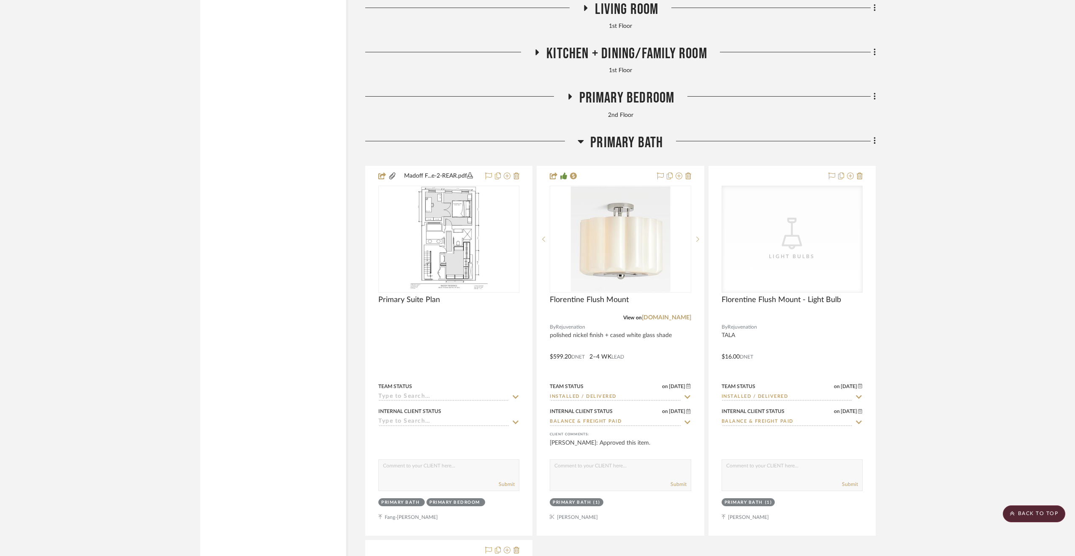
scroll to position [2744, 0]
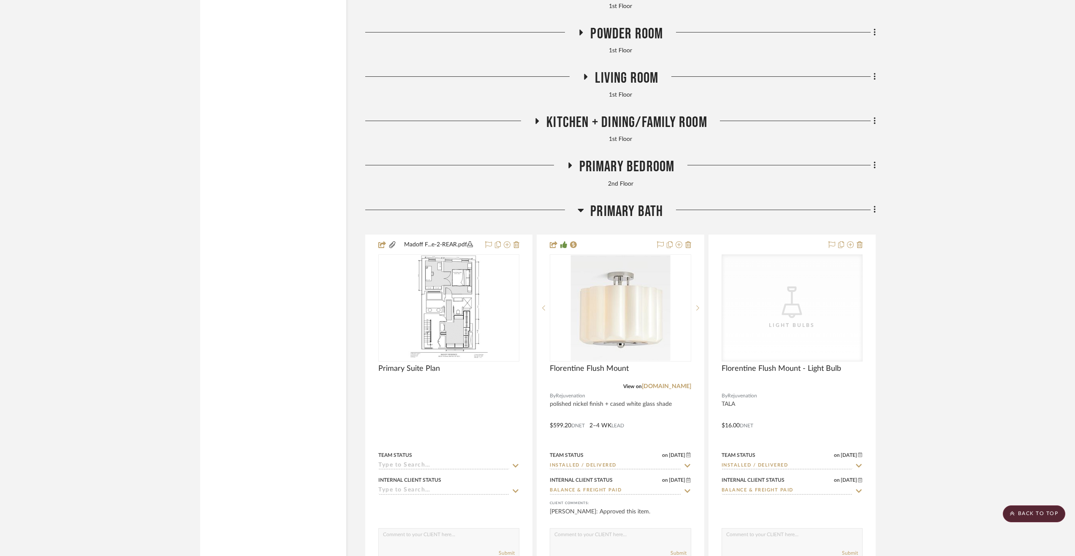
click at [643, 167] on span "Primary Bedroom" at bounding box center [626, 167] width 95 height 18
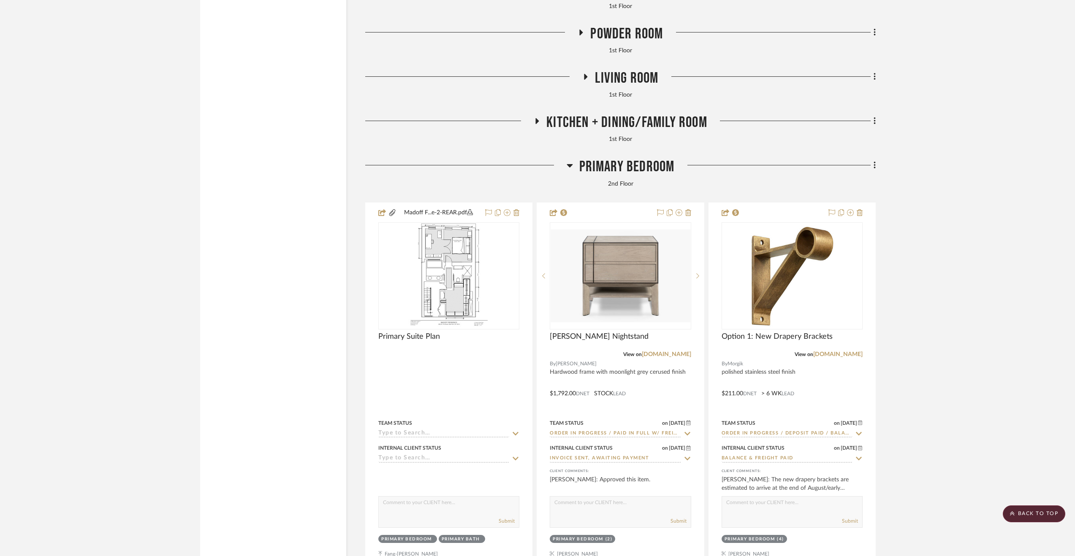
click at [658, 125] on span "Kitchen + Dining/Family Room" at bounding box center [626, 123] width 161 height 18
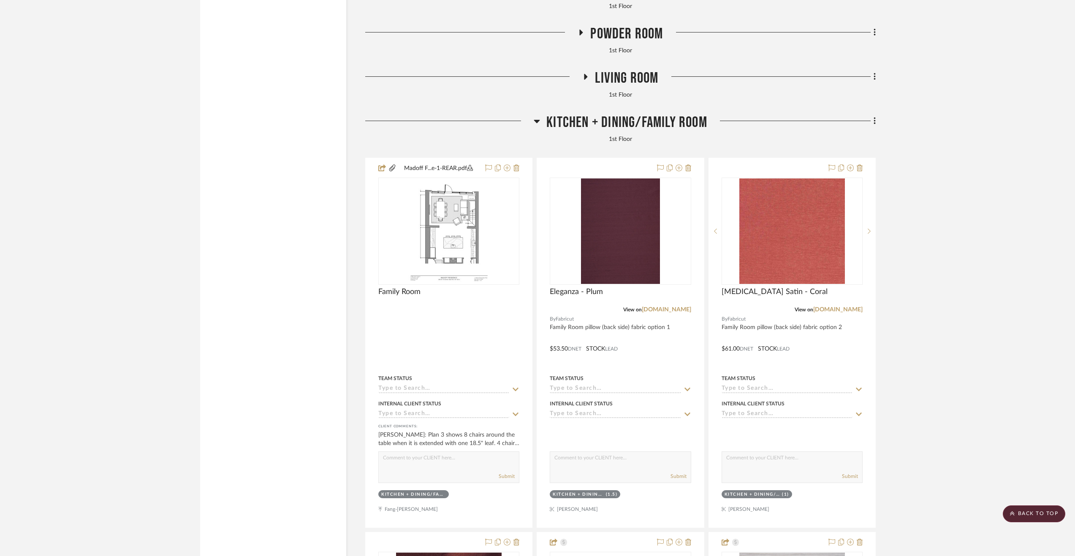
click at [635, 81] on span "Living Room" at bounding box center [626, 78] width 63 height 18
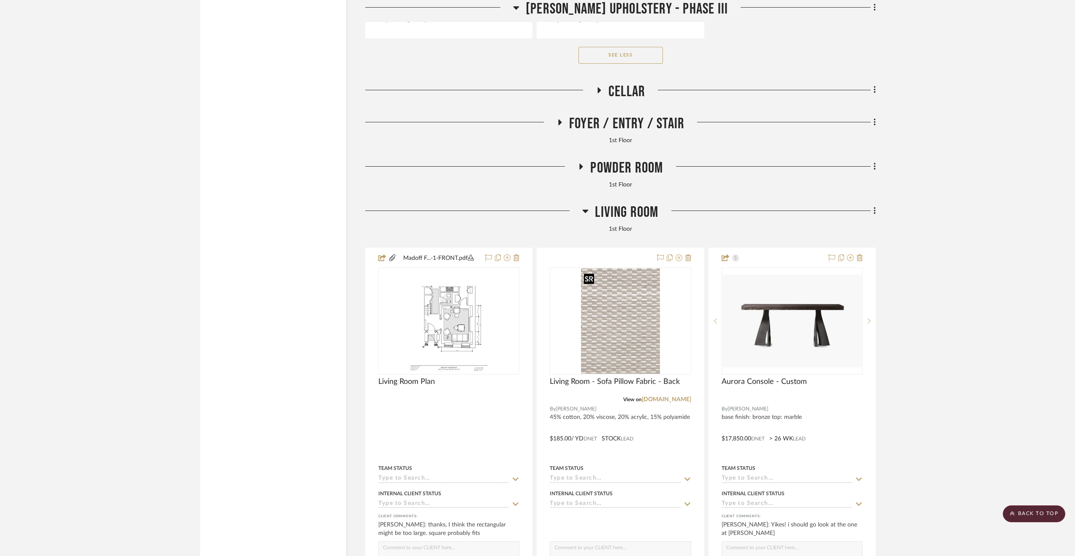
scroll to position [2576, 0]
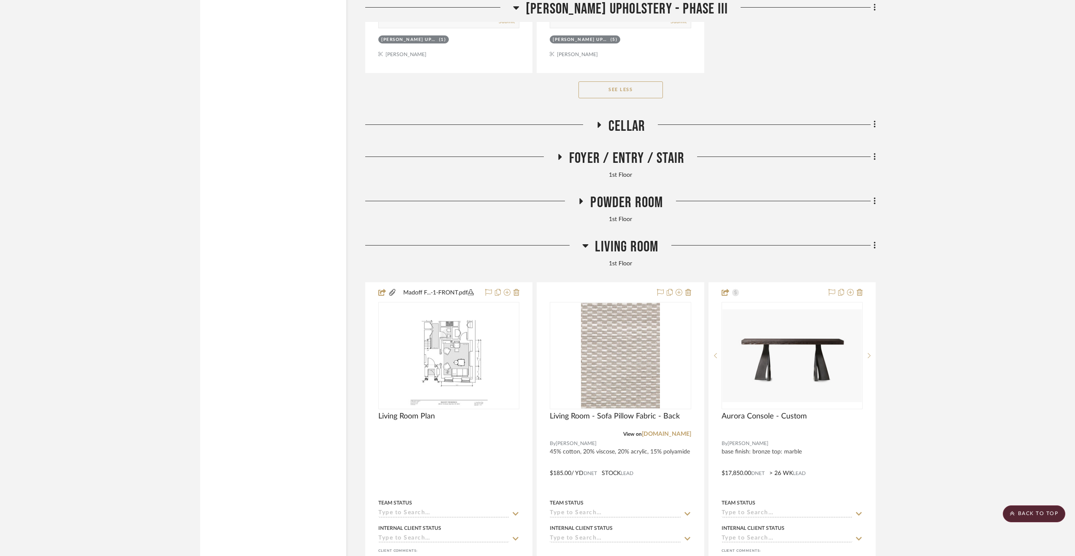
click at [637, 204] on span "Powder Room" at bounding box center [626, 203] width 73 height 18
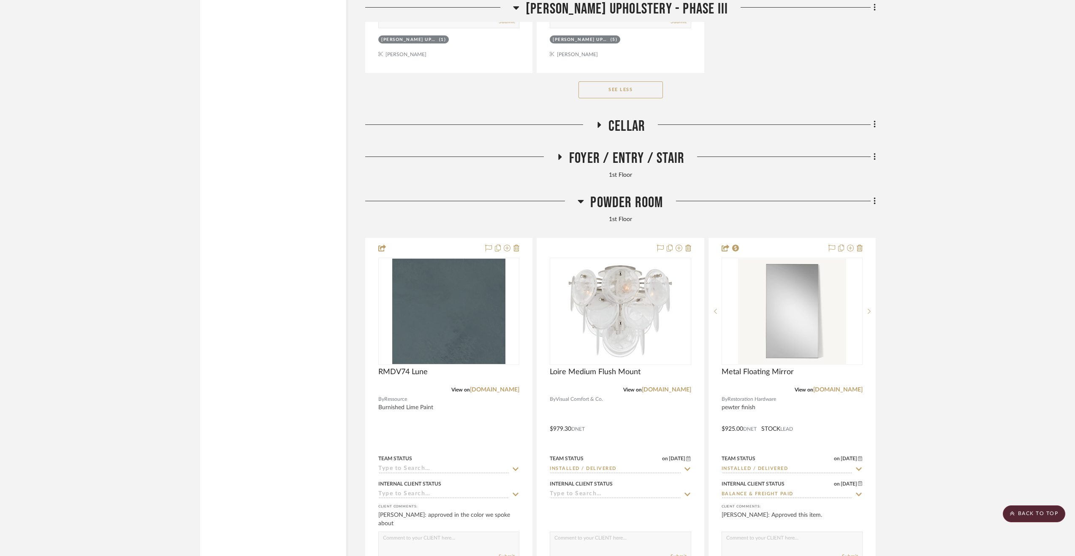
click at [635, 206] on span "Powder Room" at bounding box center [626, 203] width 73 height 18
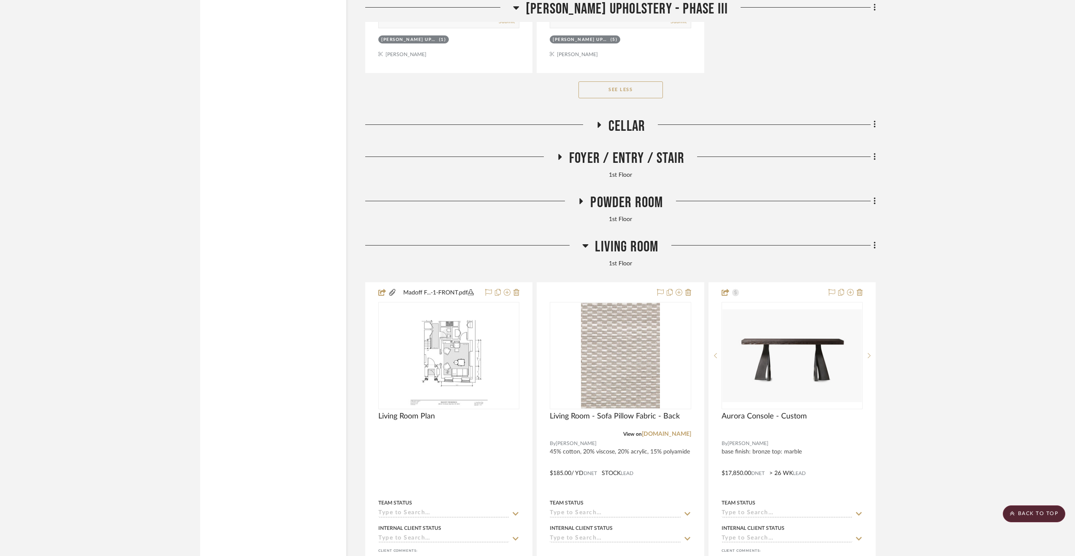
click at [613, 161] on span "Foyer / Entry / Stair" at bounding box center [626, 158] width 115 height 18
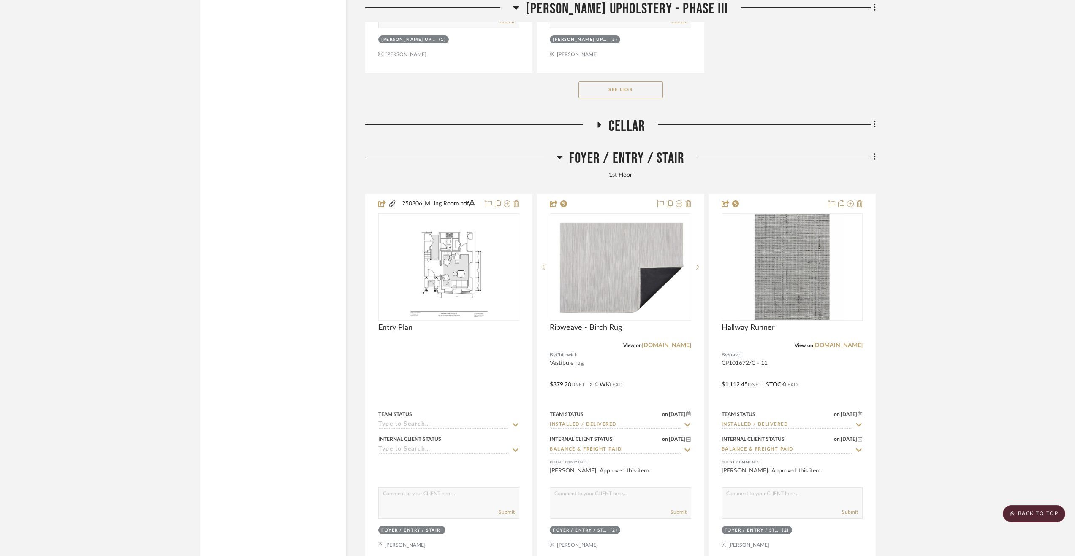
click at [633, 128] on span "Cellar" at bounding box center [626, 126] width 37 height 18
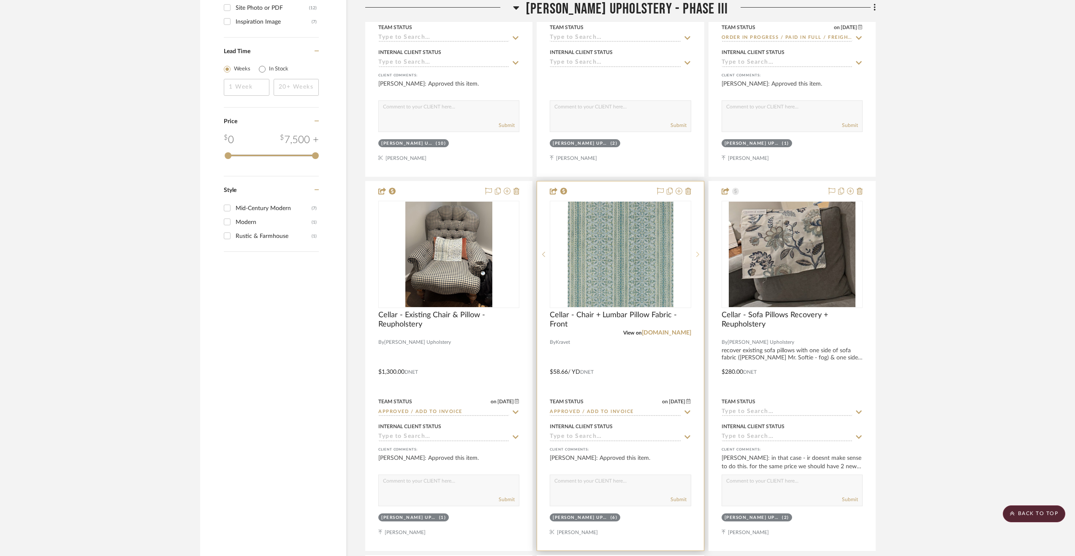
scroll to position [1773, 0]
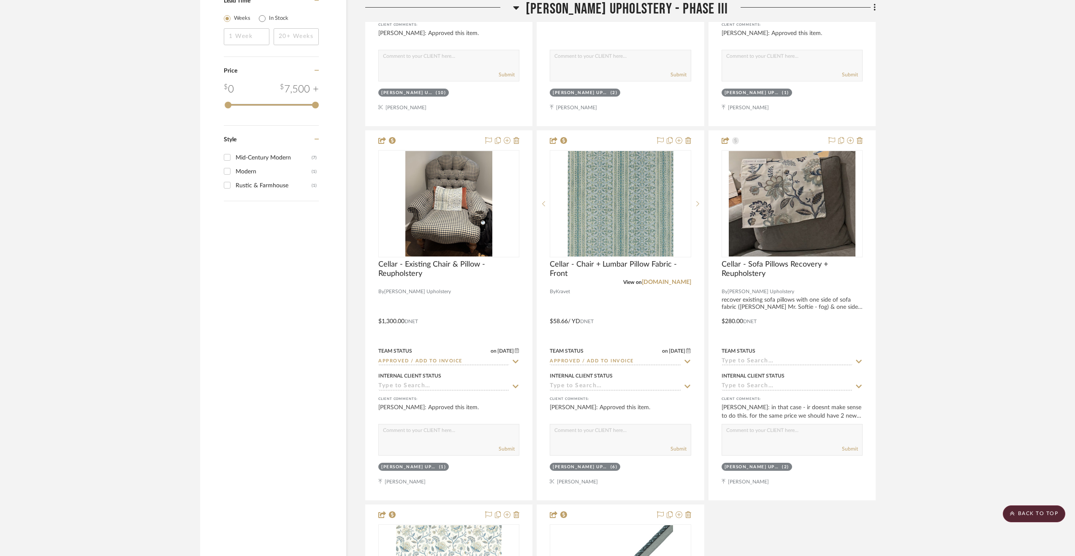
click at [585, 14] on span "[PERSON_NAME] Upholstery - Phase III" at bounding box center [627, 9] width 202 height 18
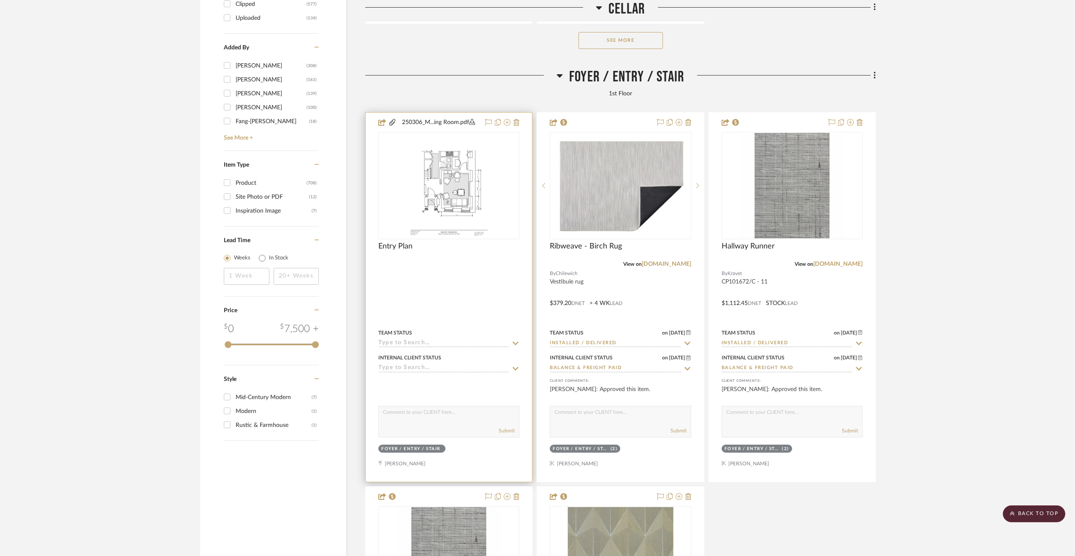
scroll to position [1436, 0]
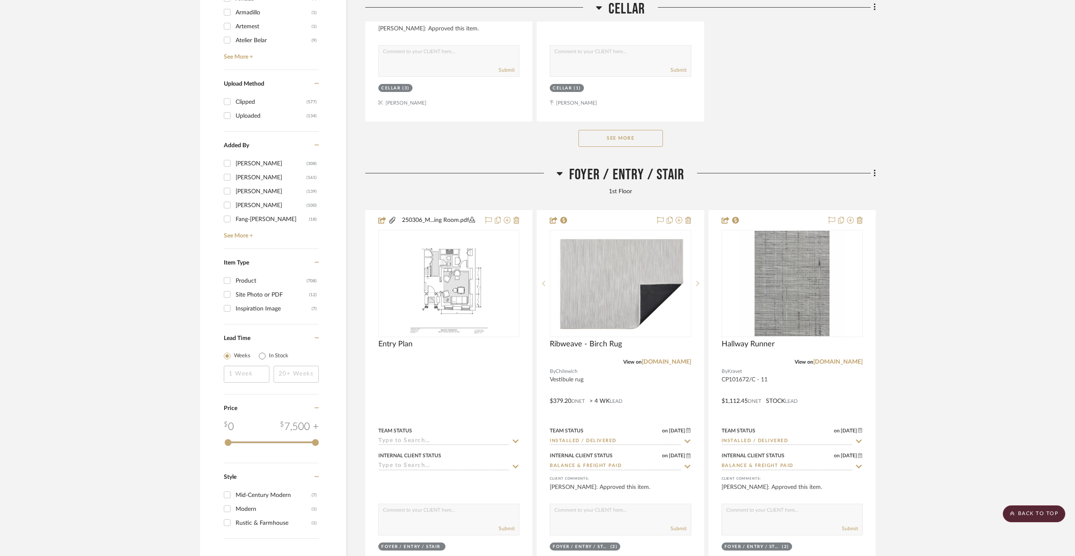
click at [613, 176] on span "Foyer / Entry / Stair" at bounding box center [626, 175] width 115 height 18
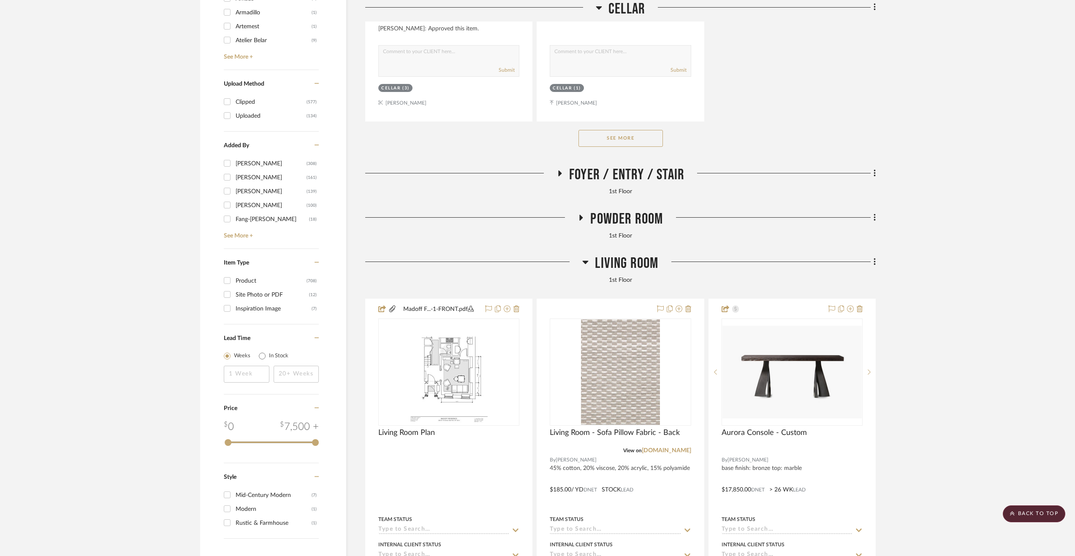
click at [612, 219] on span "Powder Room" at bounding box center [626, 219] width 73 height 18
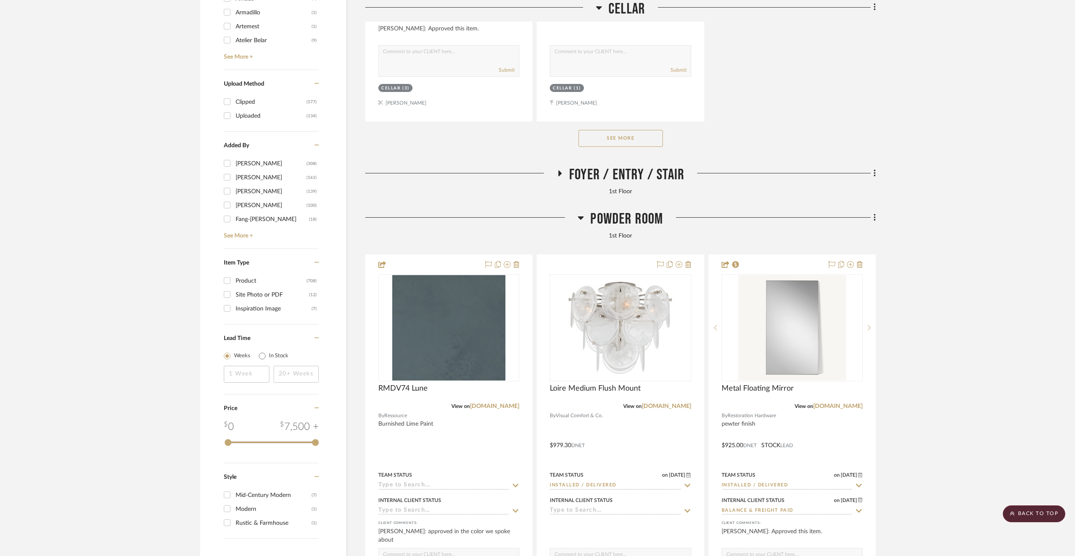
click at [612, 219] on span "Powder Room" at bounding box center [626, 219] width 73 height 18
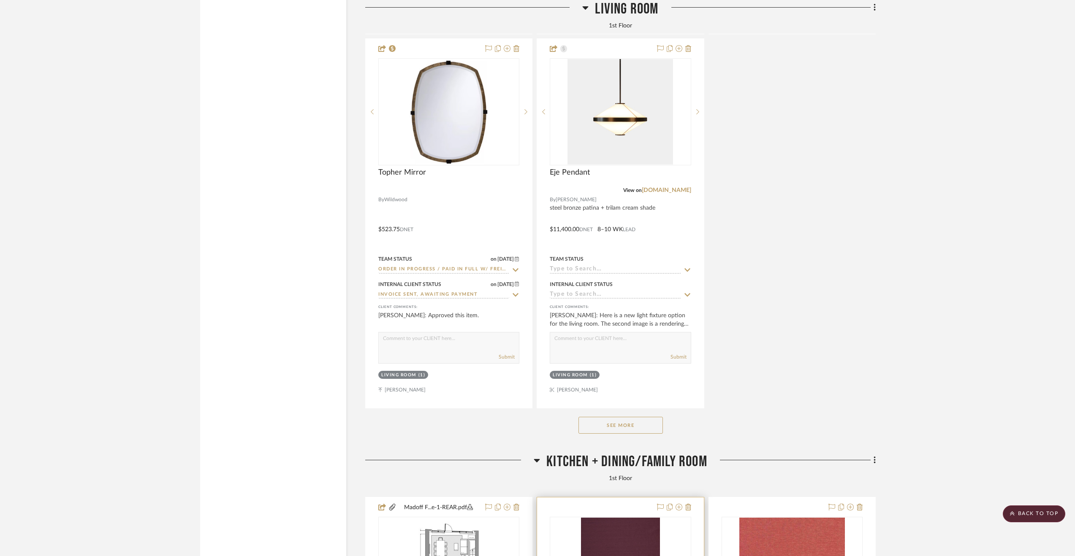
scroll to position [2533, 0]
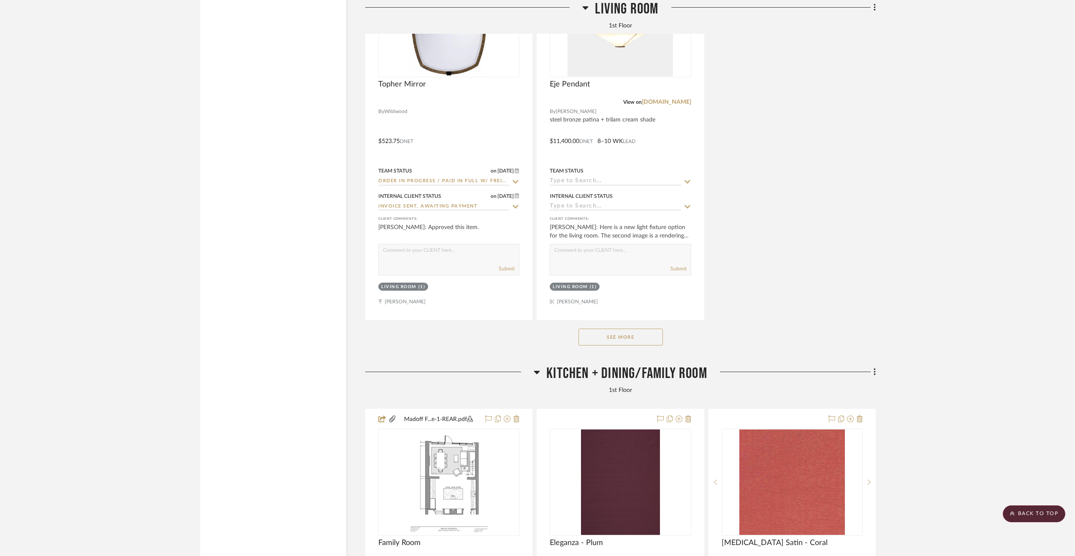
click at [603, 341] on button "See More" at bounding box center [620, 337] width 84 height 17
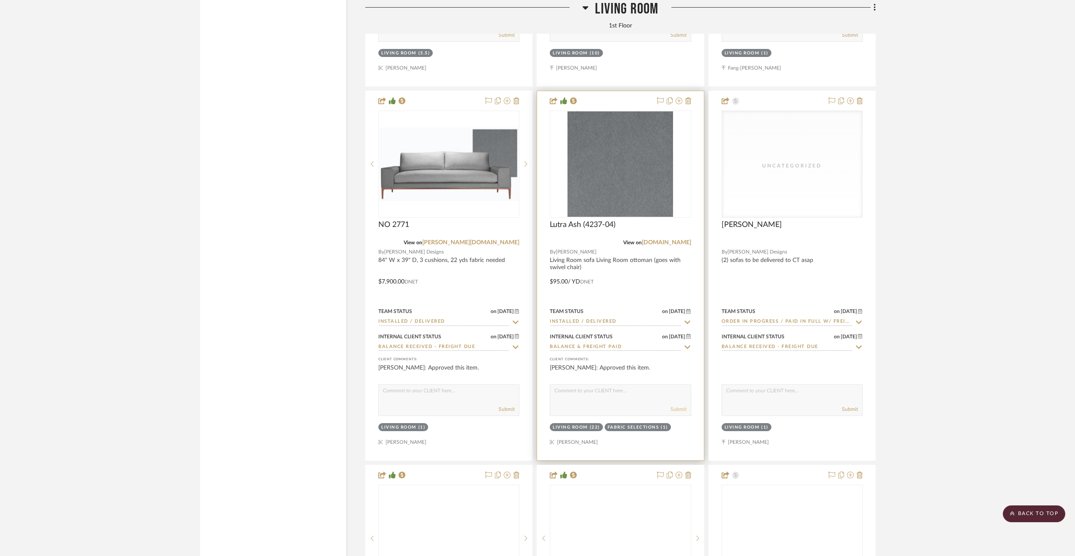
scroll to position [5489, 0]
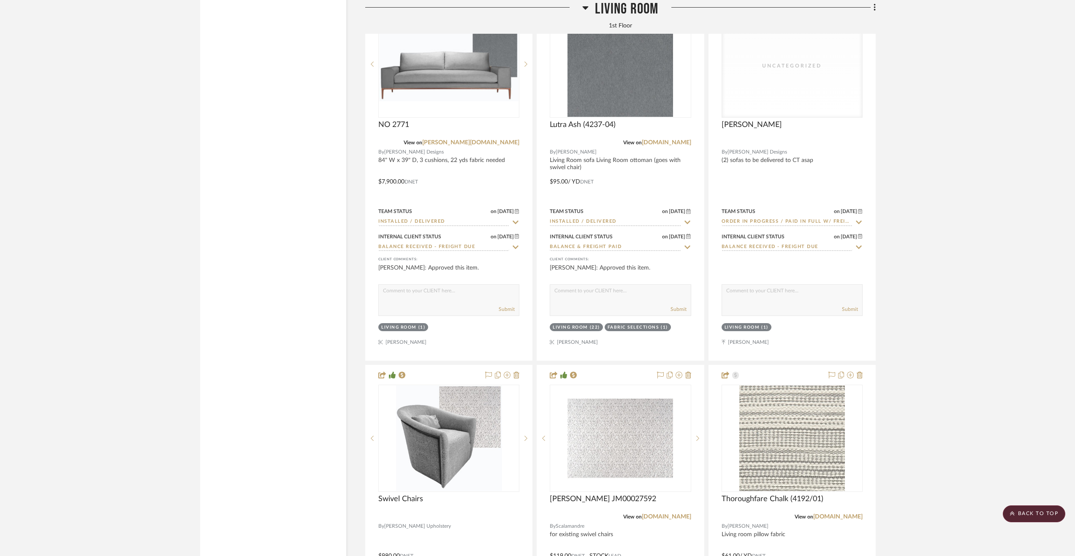
click at [613, 12] on span "Living Room" at bounding box center [626, 9] width 63 height 18
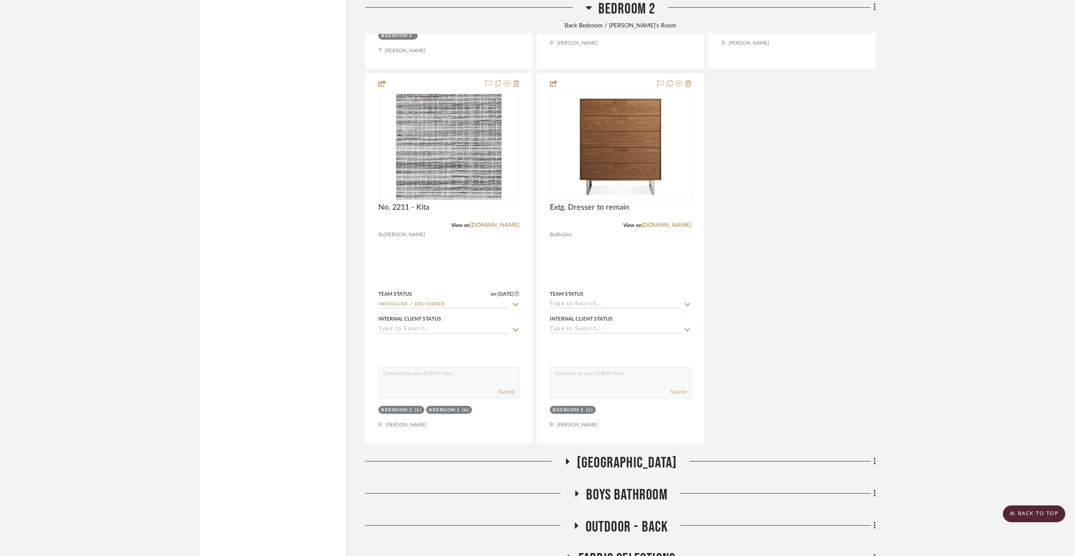
click at [619, 11] on span "Bedroom 2" at bounding box center [626, 9] width 57 height 18
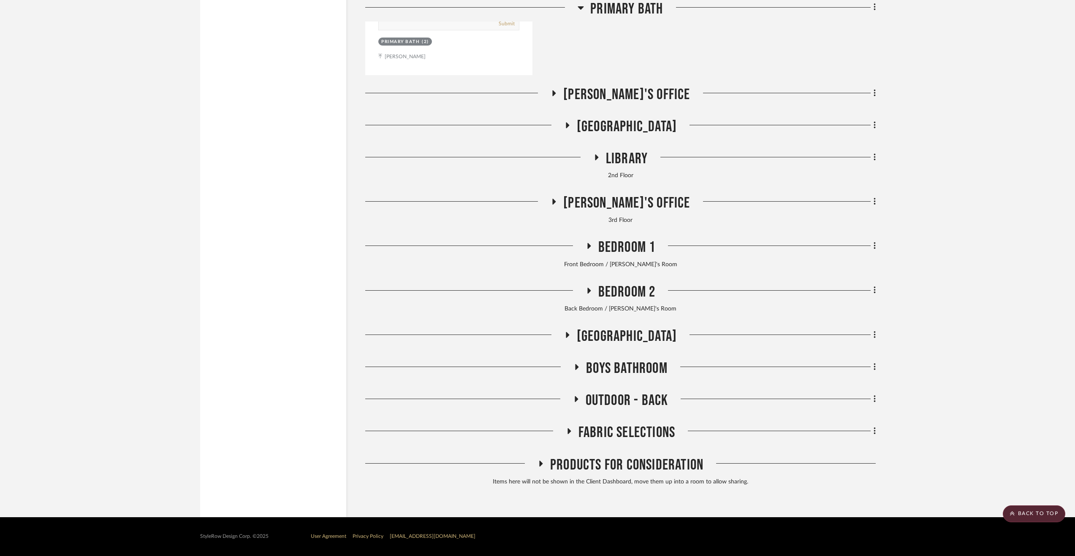
click at [633, 161] on span "Library" at bounding box center [627, 159] width 42 height 18
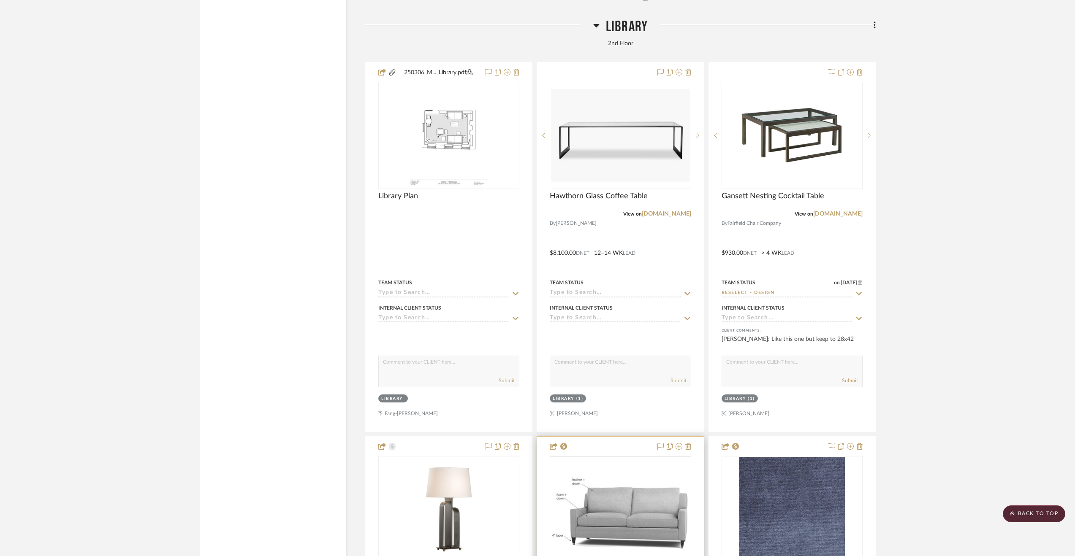
scroll to position [5067, 0]
